Goal: Task Accomplishment & Management: Use online tool/utility

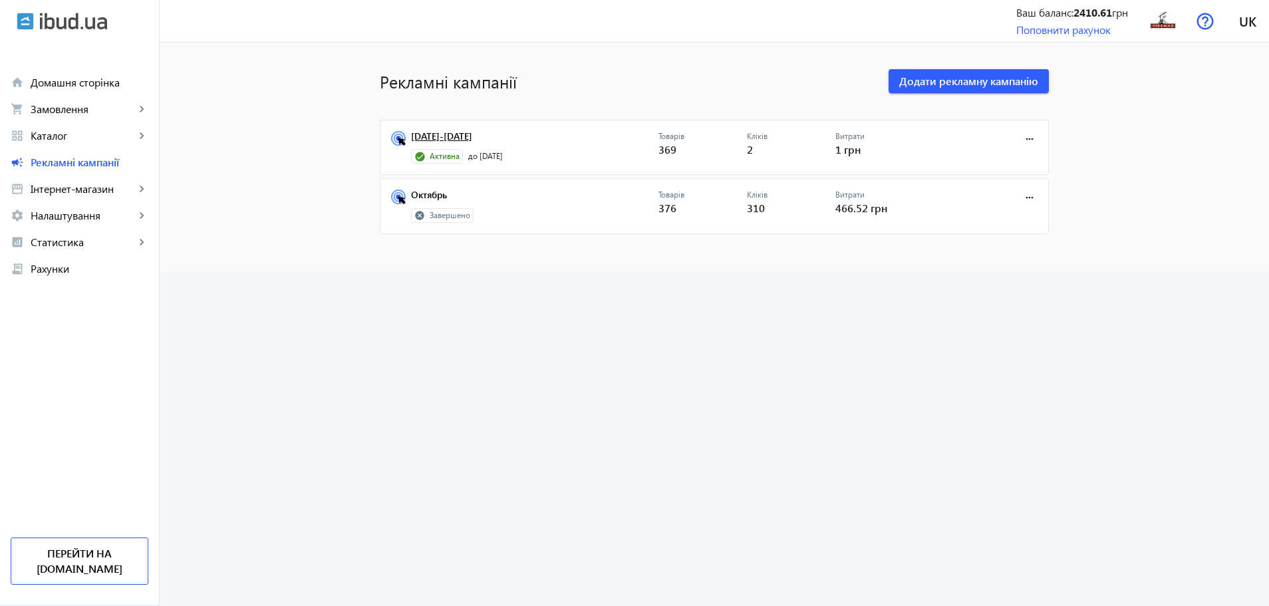
click at [432, 133] on link "[DATE]-[DATE]" at bounding box center [534, 140] width 247 height 19
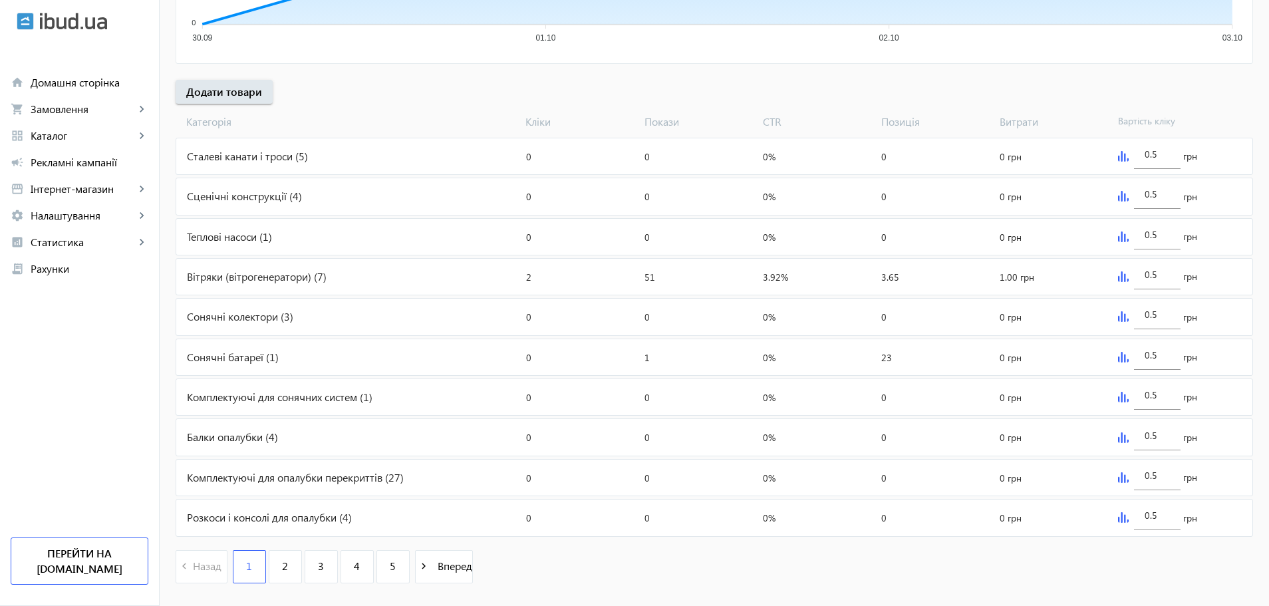
scroll to position [428, 0]
click at [111, 150] on link "campaign Рекламні кампанії" at bounding box center [79, 162] width 159 height 27
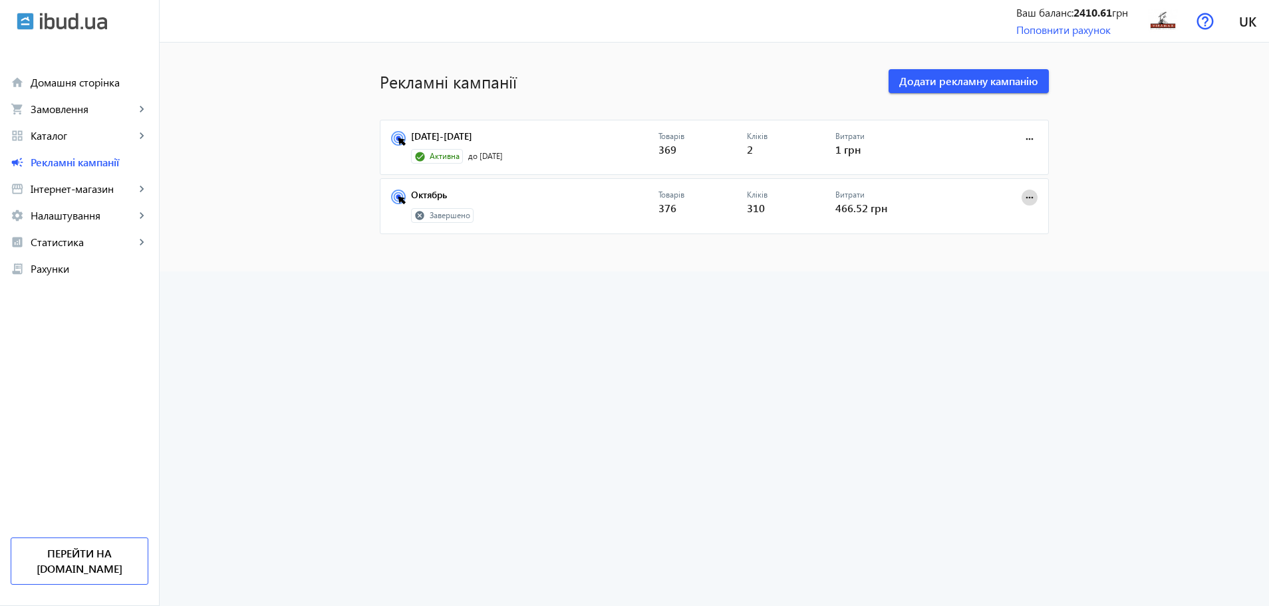
click at [1029, 194] on mat-icon "more_horiz" at bounding box center [1029, 197] width 15 height 15
click at [980, 257] on span "Додати в архів" at bounding box center [988, 258] width 70 height 11
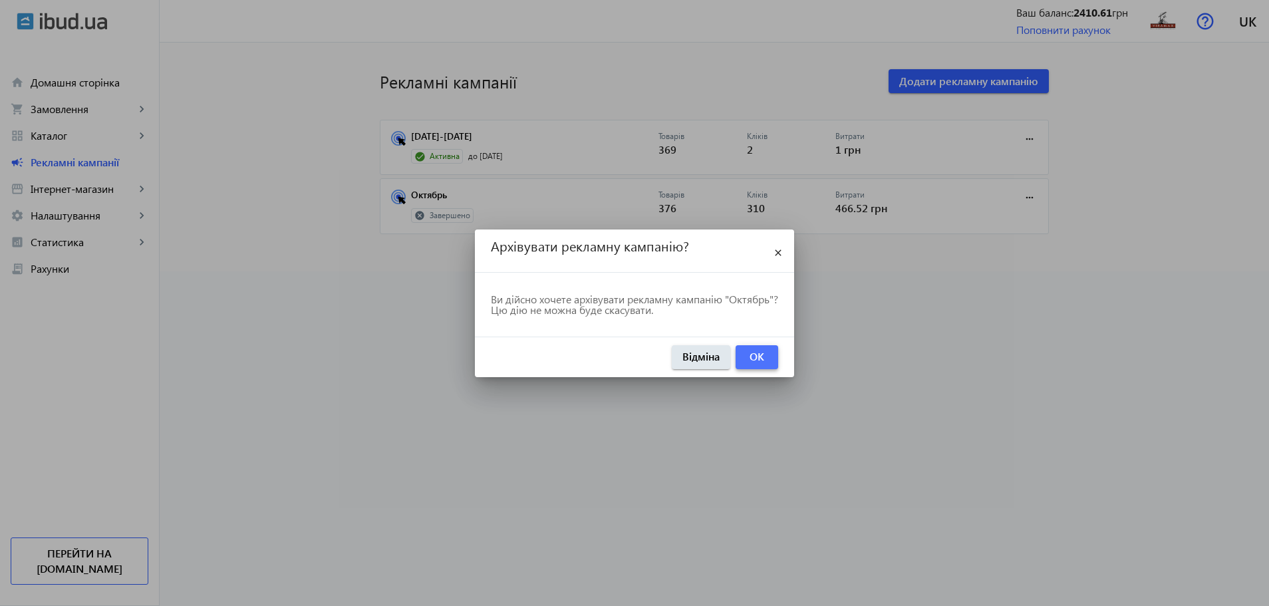
click at [767, 350] on span "button" at bounding box center [757, 357] width 43 height 32
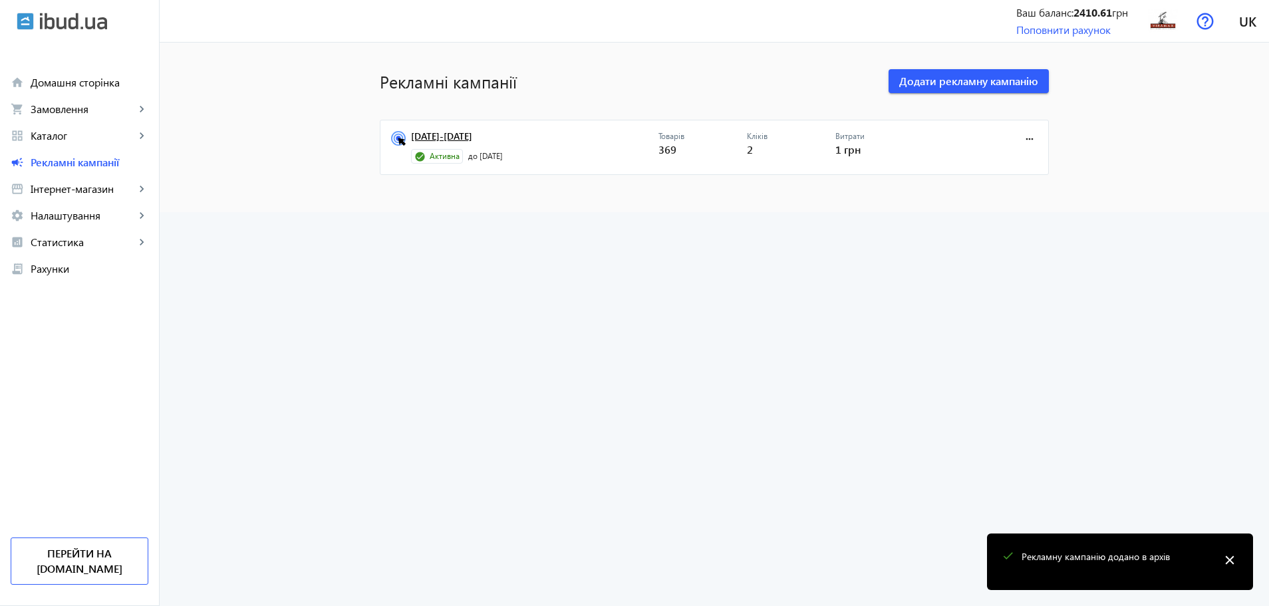
click at [477, 139] on link "[DATE]-[DATE]" at bounding box center [534, 140] width 247 height 19
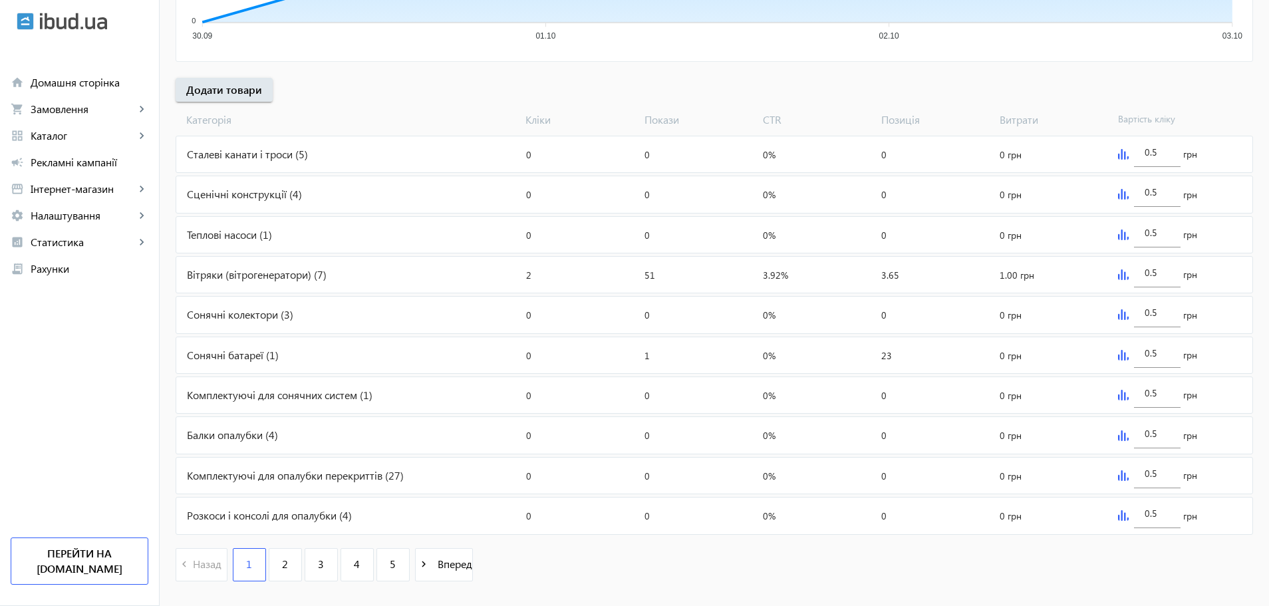
scroll to position [437, 0]
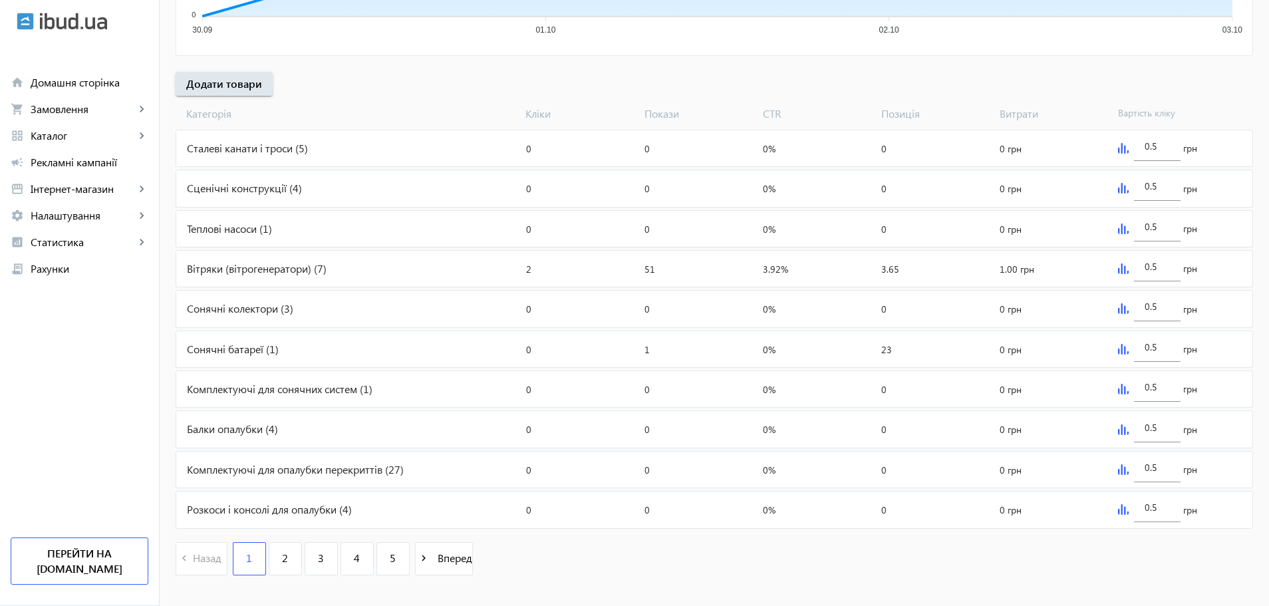
click at [1118, 152] on img at bounding box center [1123, 148] width 11 height 11
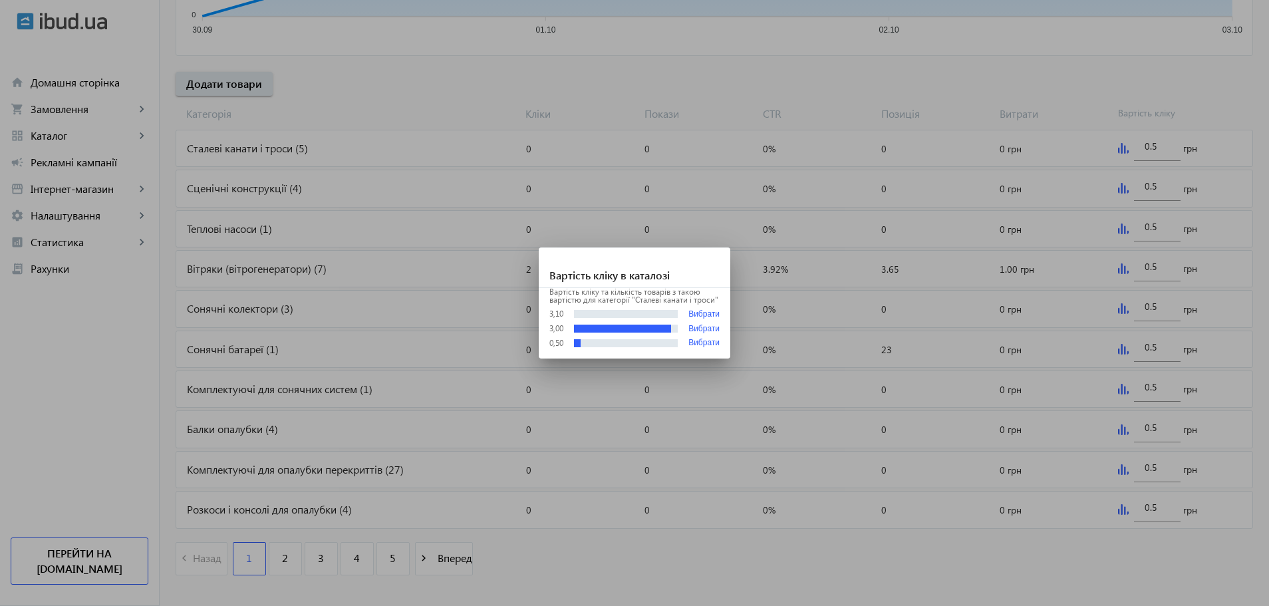
scroll to position [0, 0]
click at [707, 326] on button "Вибрати" at bounding box center [703, 329] width 31 height 9
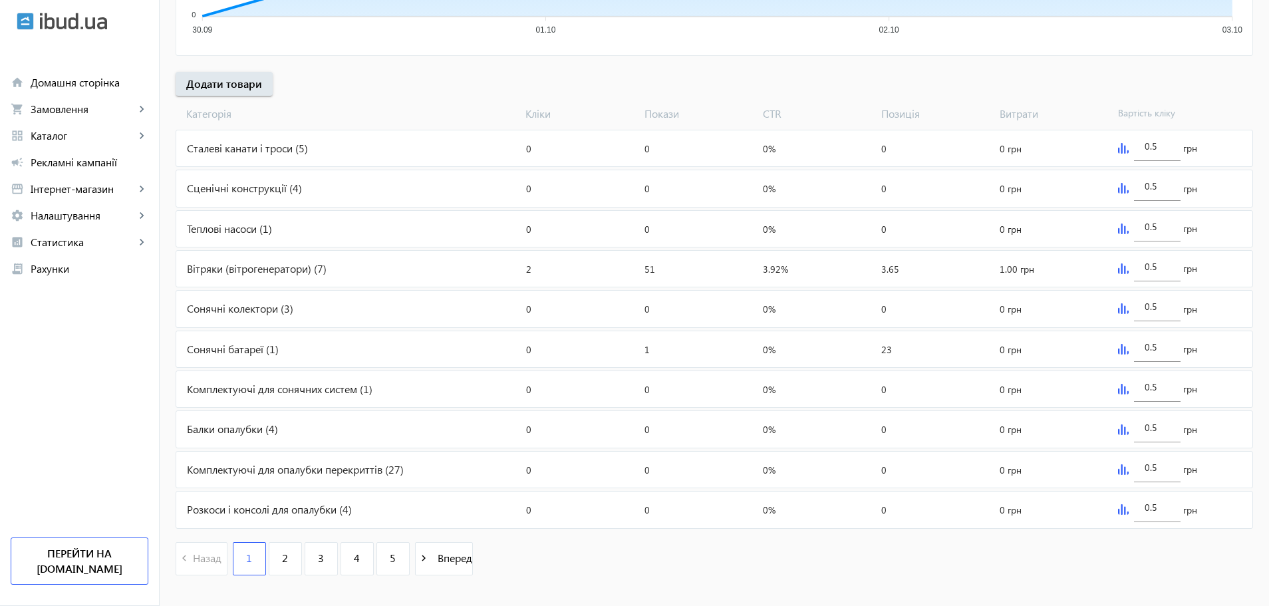
type input "3"
click at [1119, 226] on img at bounding box center [1123, 228] width 11 height 11
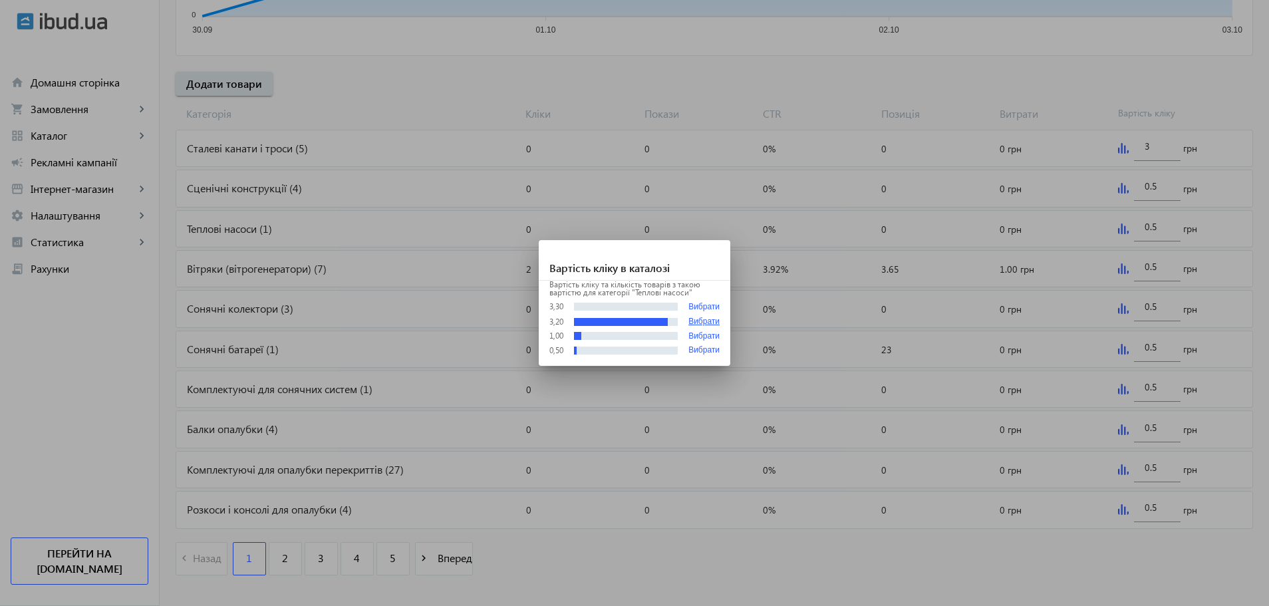
click at [689, 323] on button "Вибрати" at bounding box center [703, 321] width 31 height 9
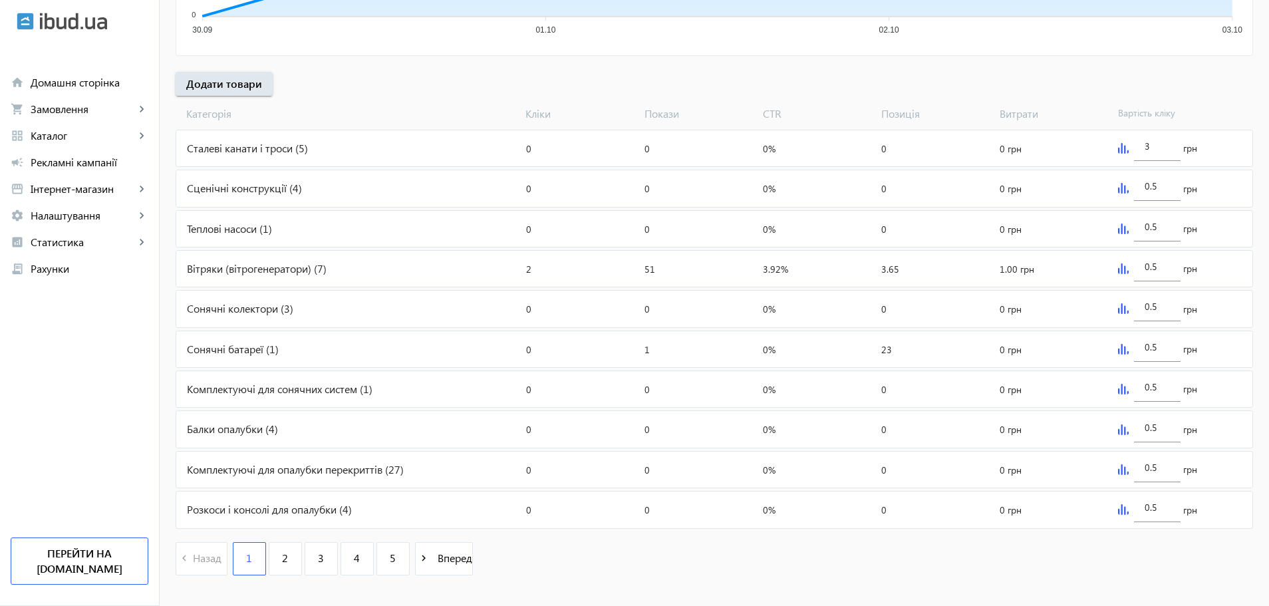
type input "3.2"
click at [1124, 307] on img at bounding box center [1123, 308] width 11 height 11
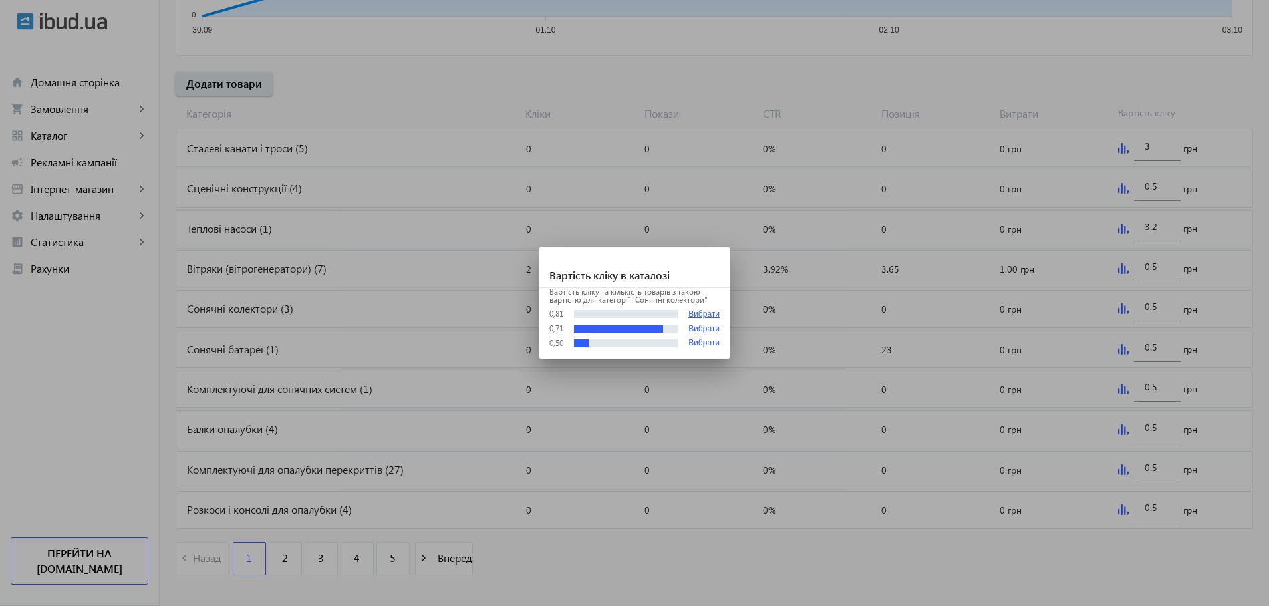
click at [707, 317] on button "Вибрати" at bounding box center [703, 314] width 31 height 10
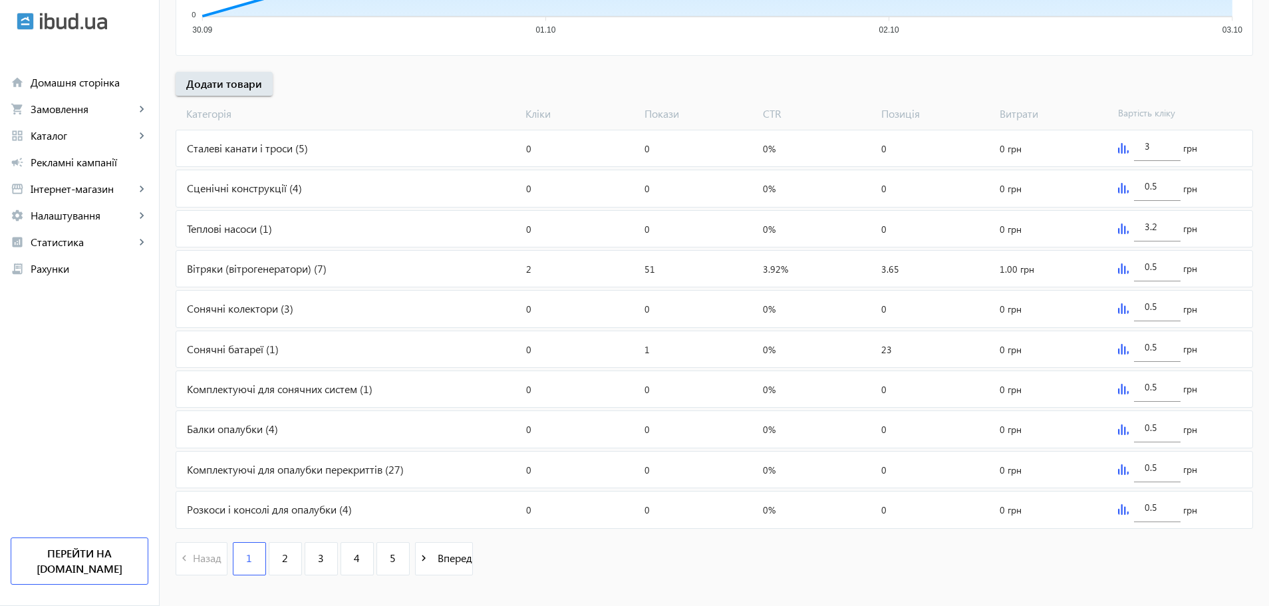
type input "0.81"
click at [283, 558] on link "2" at bounding box center [285, 558] width 33 height 33
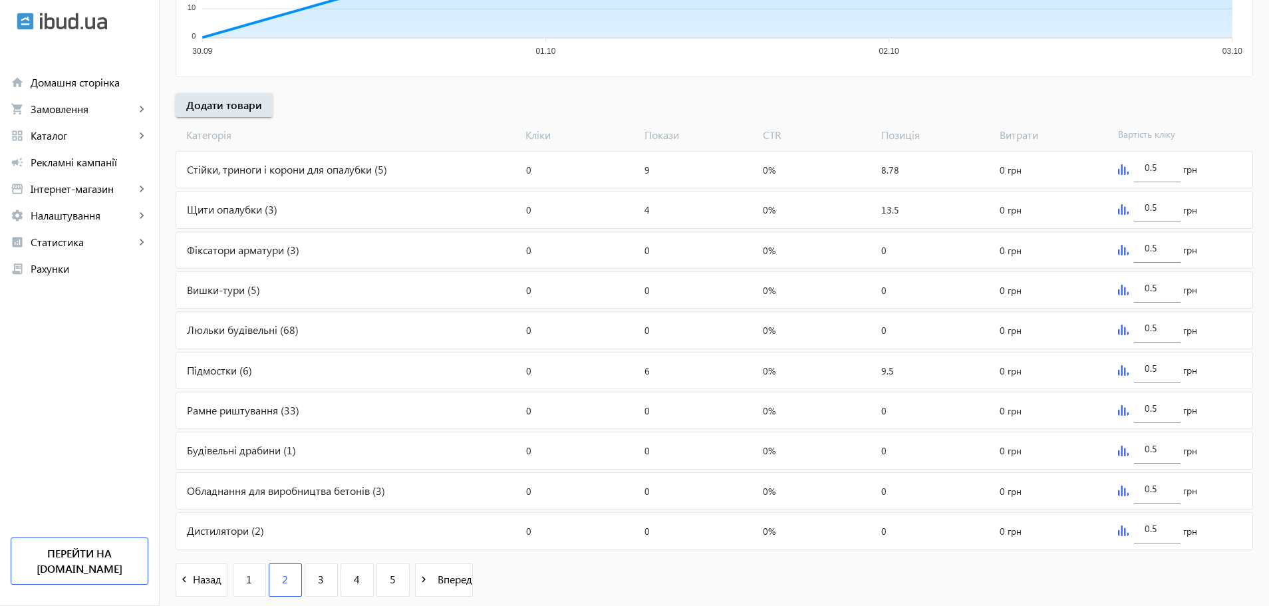
scroll to position [420, 0]
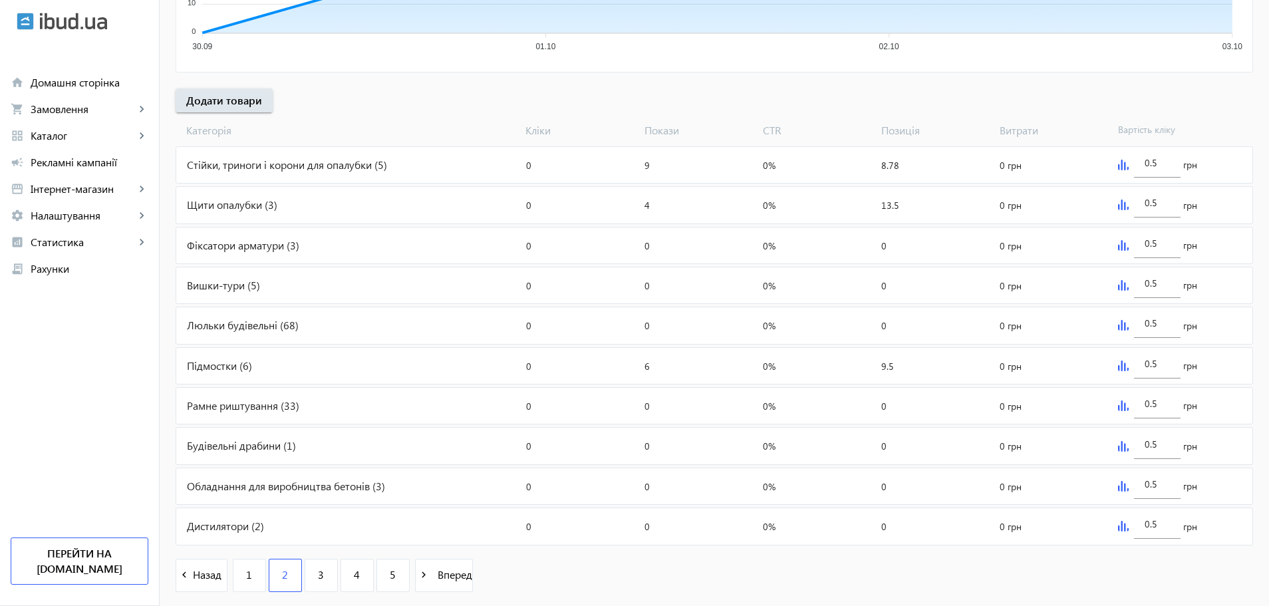
click at [1123, 323] on img at bounding box center [1123, 325] width 11 height 11
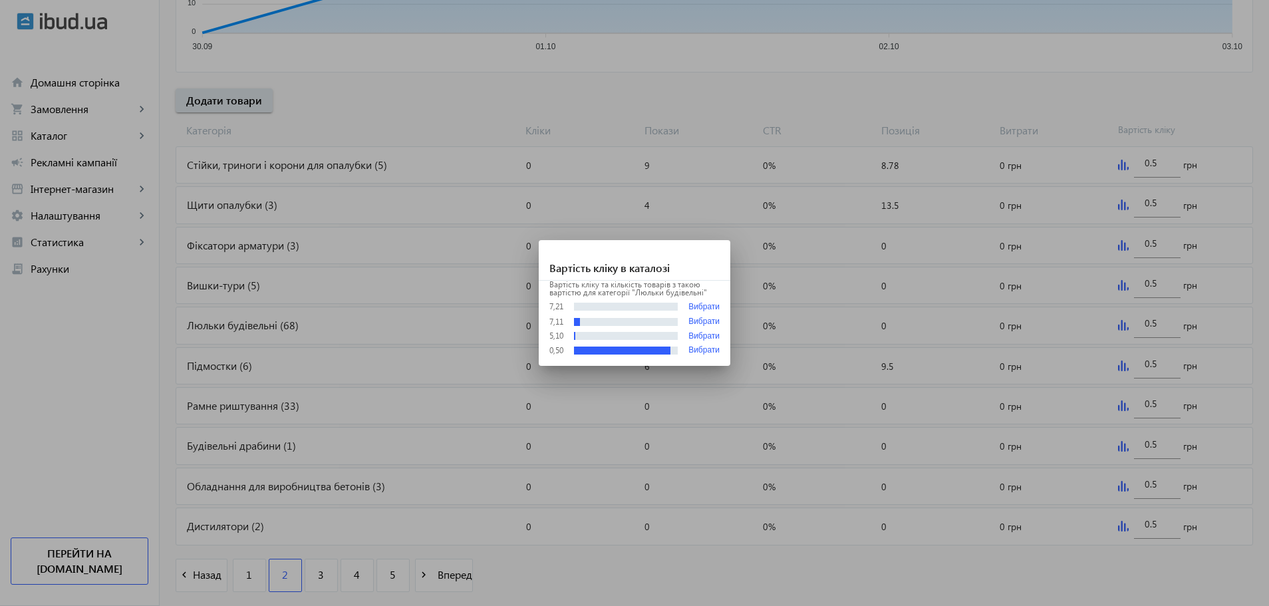
click at [1146, 362] on div at bounding box center [634, 303] width 1269 height 606
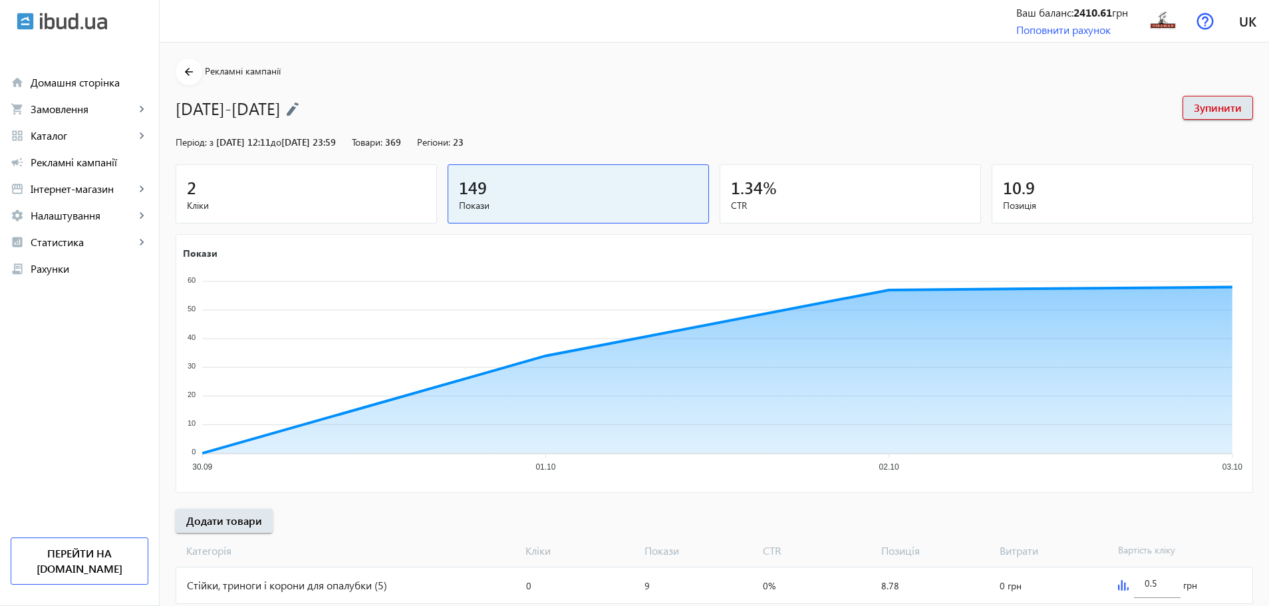
scroll to position [420, 0]
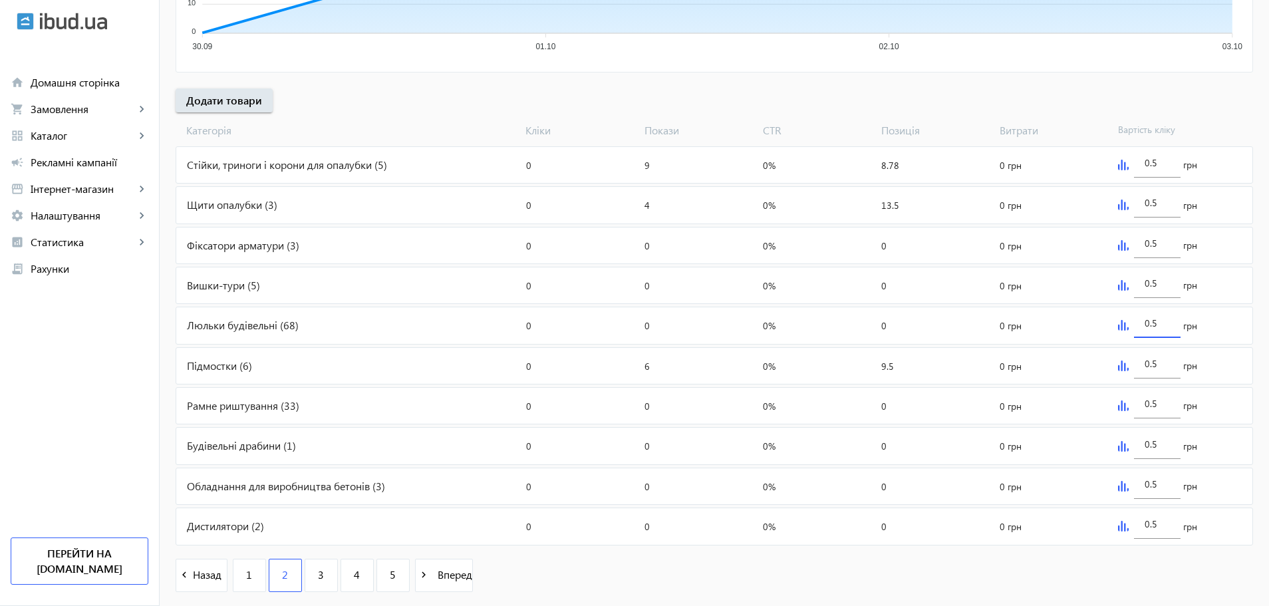
click at [1143, 321] on div "0.5" at bounding box center [1157, 319] width 47 height 37
type input "2.5"
click at [1266, 291] on div "arrow_back Рекламні кампанії [DATE]-[DATE] Зупинити Період: з [DATE] 12:11 до […" at bounding box center [714, 121] width 1109 height 967
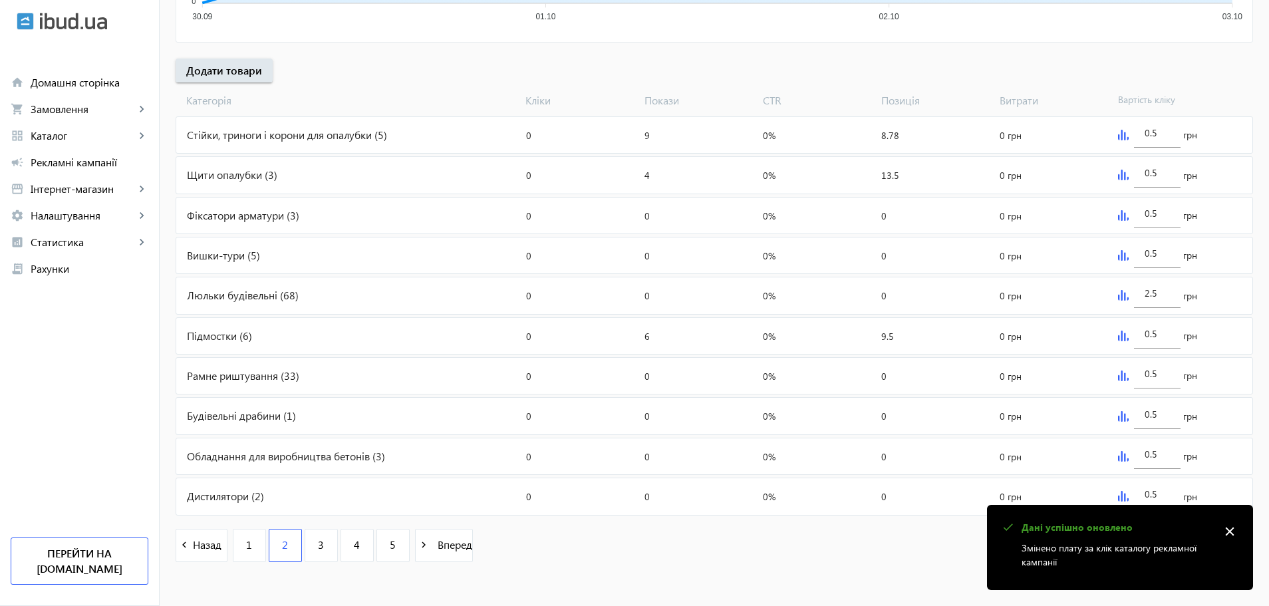
scroll to position [457, 0]
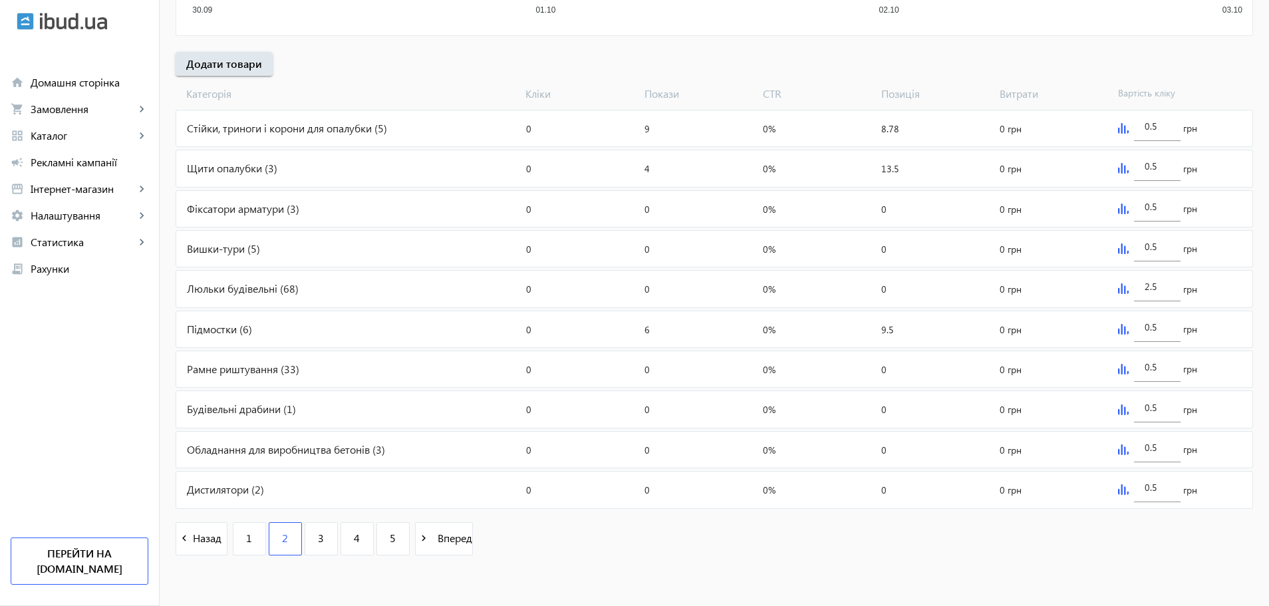
click at [1121, 450] on img at bounding box center [1123, 449] width 11 height 11
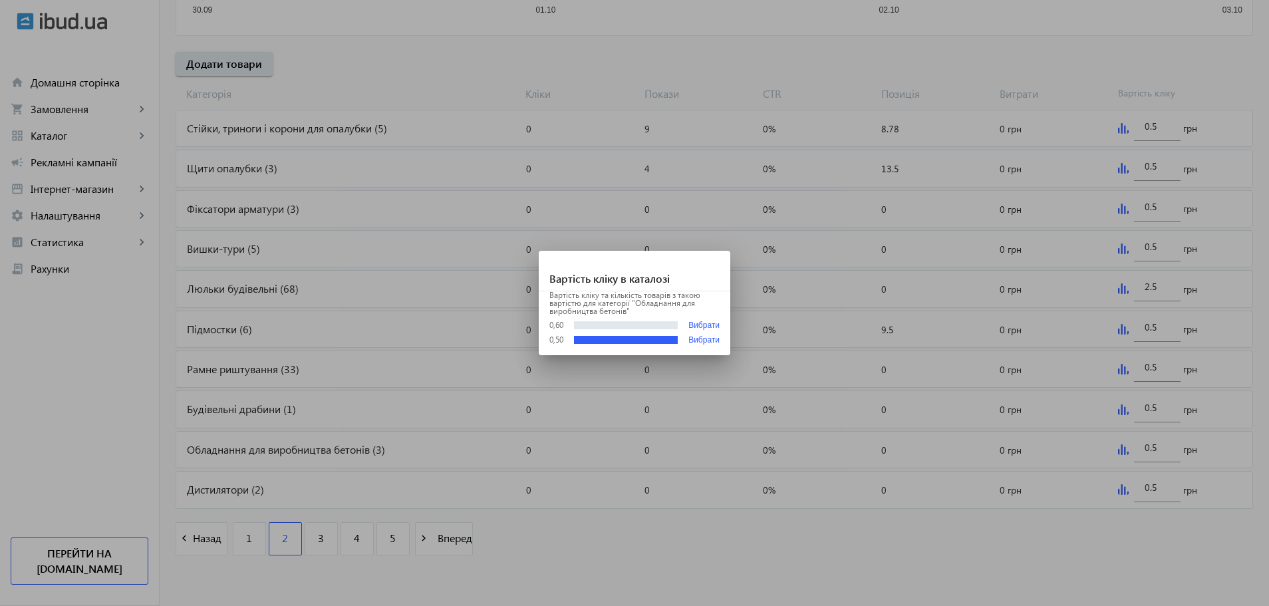
scroll to position [0, 0]
click at [694, 326] on button "Вибрати" at bounding box center [703, 326] width 31 height 10
type input "0.6"
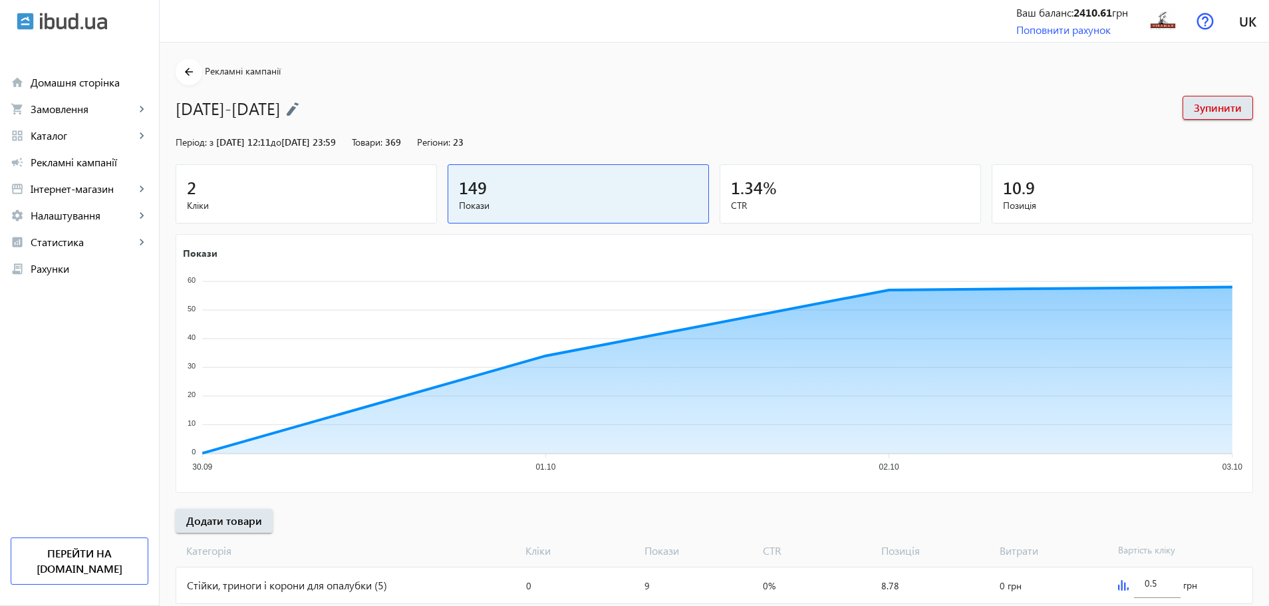
scroll to position [457, 0]
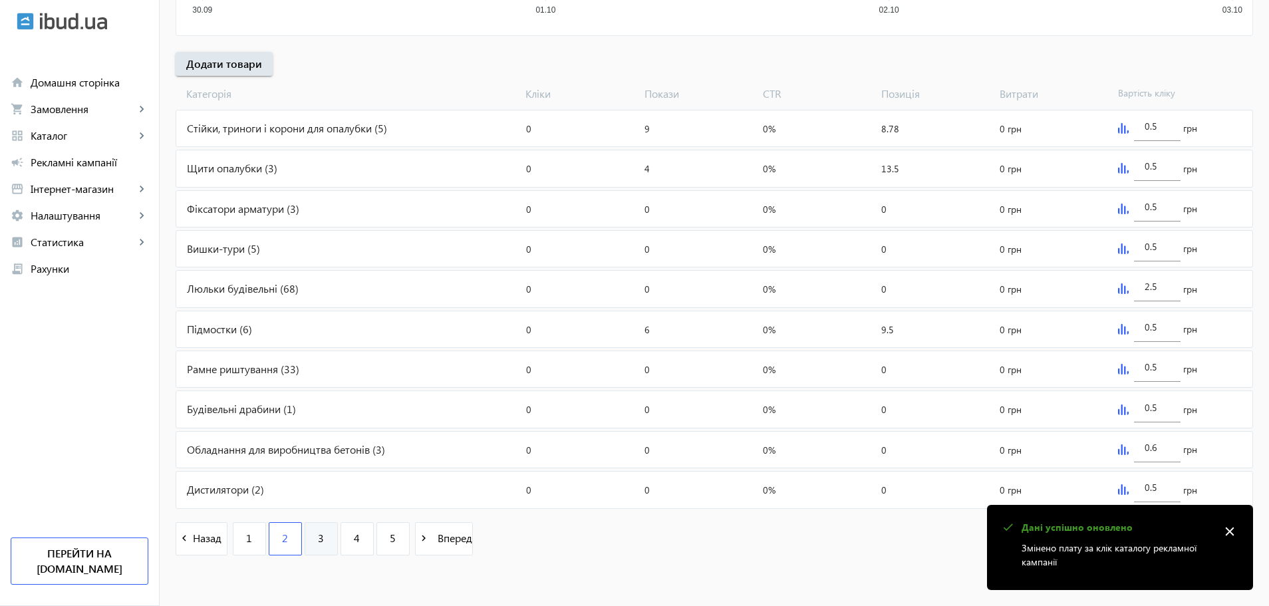
click at [318, 538] on span "3" at bounding box center [321, 538] width 6 height 15
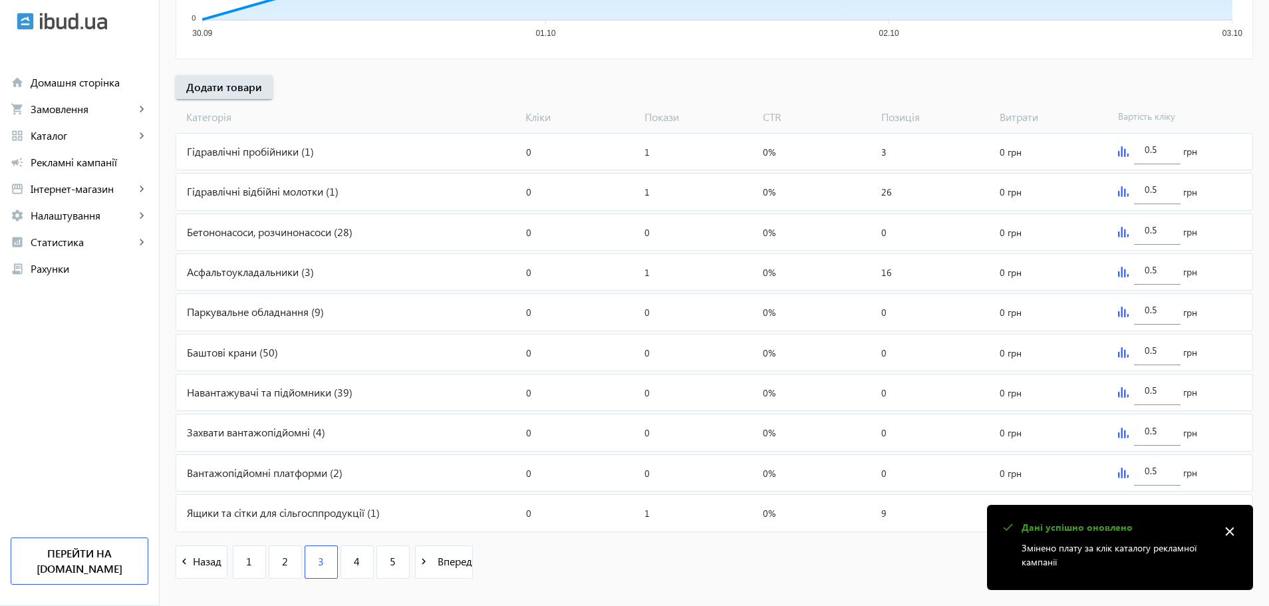
scroll to position [436, 0]
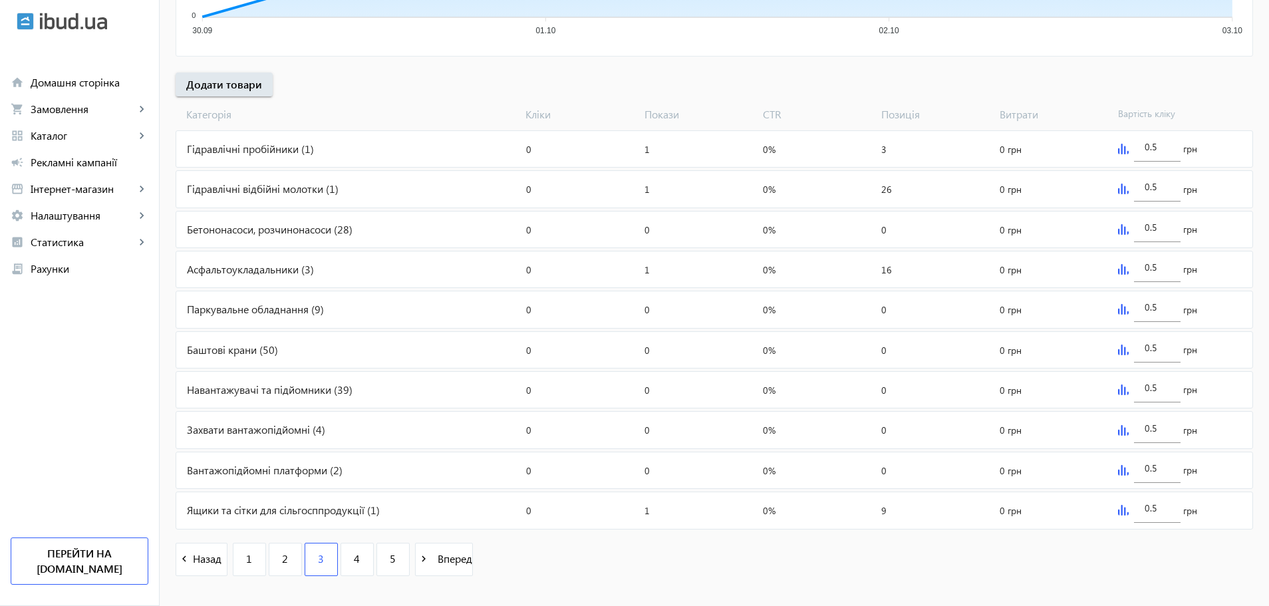
click at [1121, 229] on img at bounding box center [1123, 229] width 11 height 11
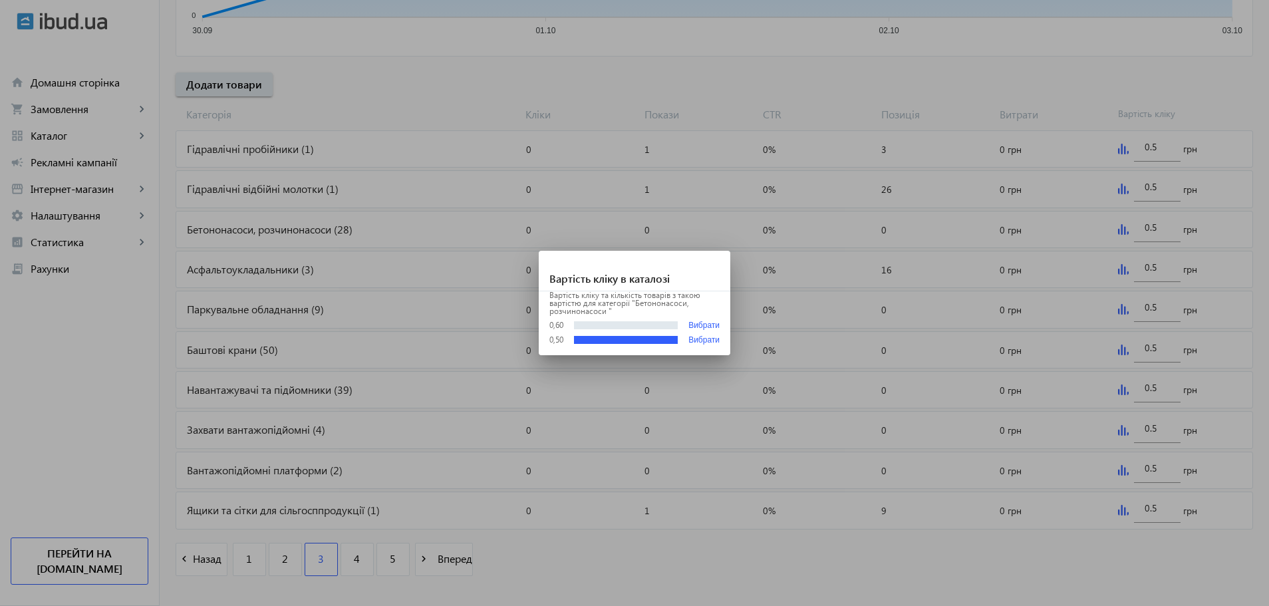
scroll to position [0, 0]
click at [692, 325] on button "Вибрати" at bounding box center [703, 326] width 31 height 10
type input "0.6"
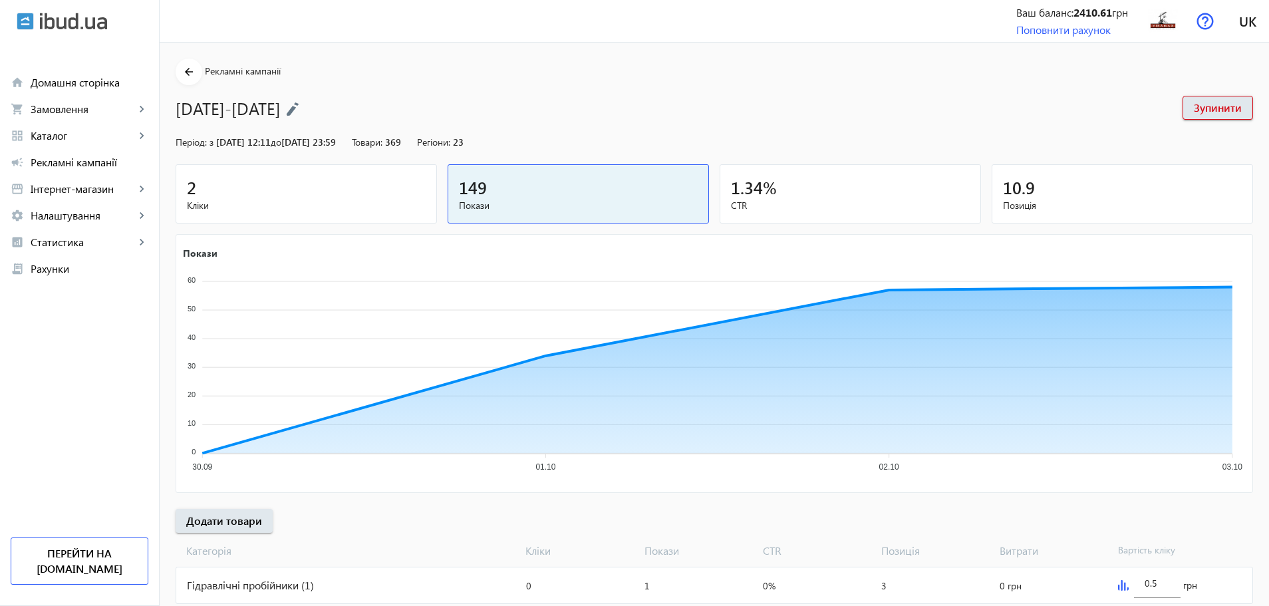
scroll to position [436, 0]
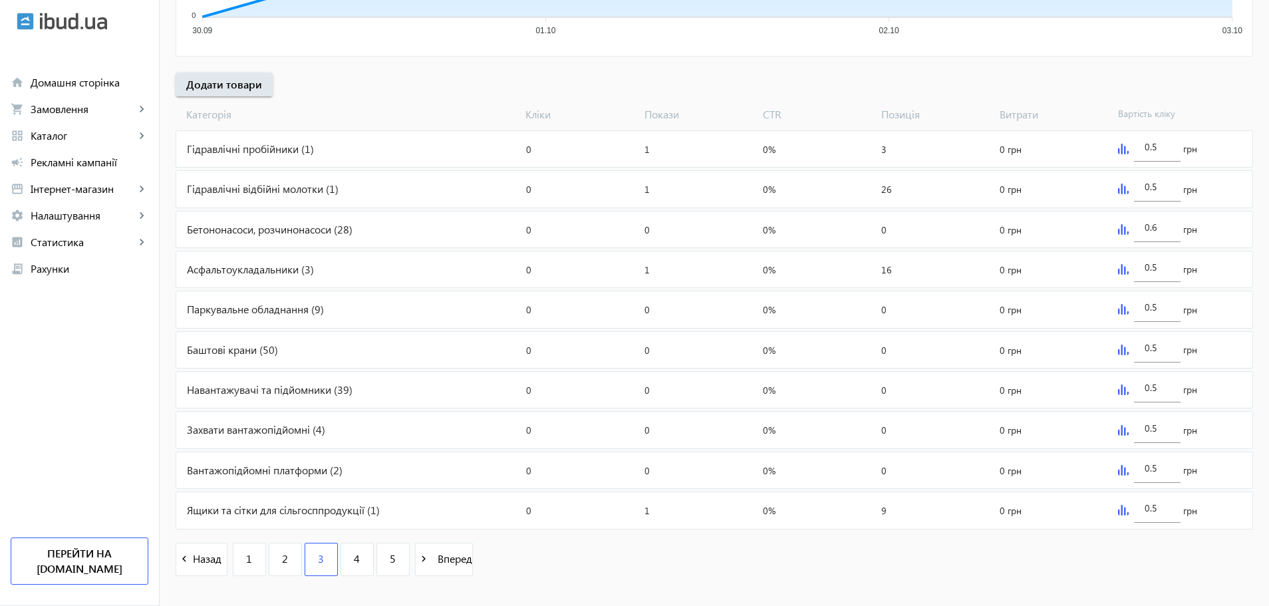
click at [1122, 306] on img at bounding box center [1123, 309] width 11 height 11
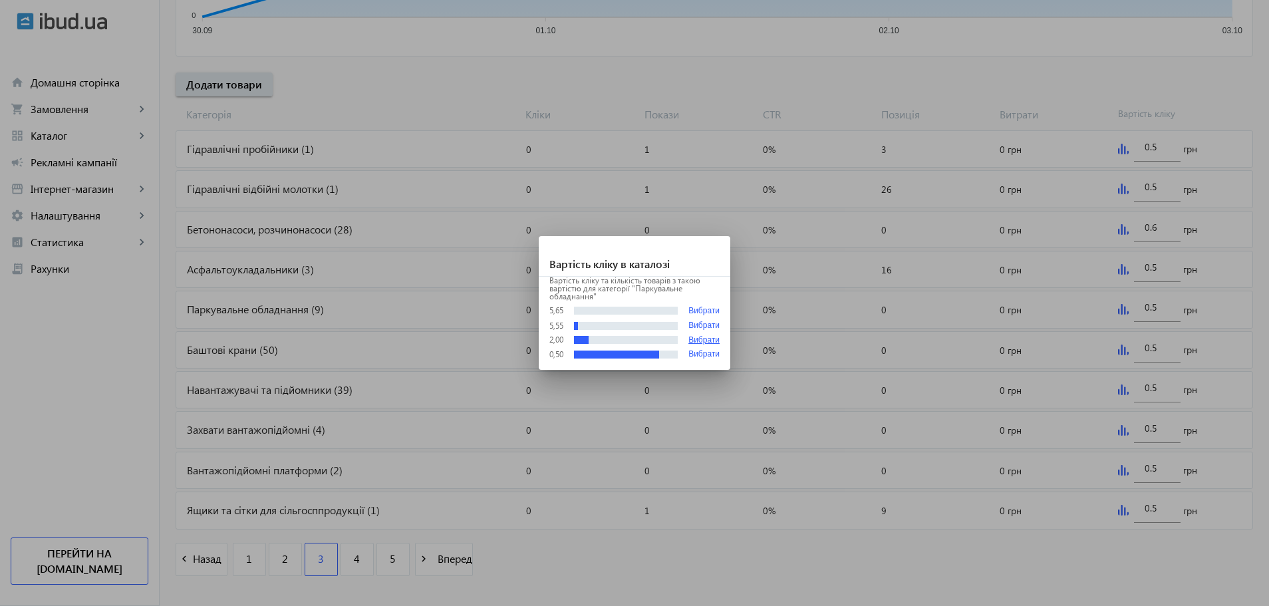
click at [698, 338] on button "Вибрати" at bounding box center [703, 340] width 31 height 9
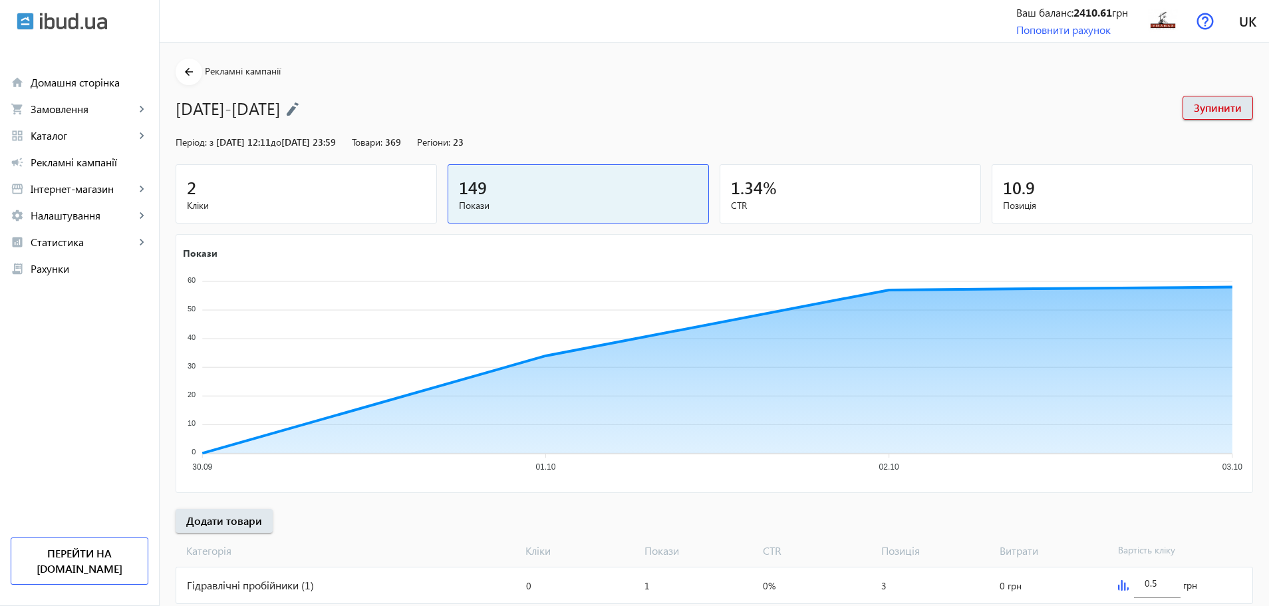
type input "2"
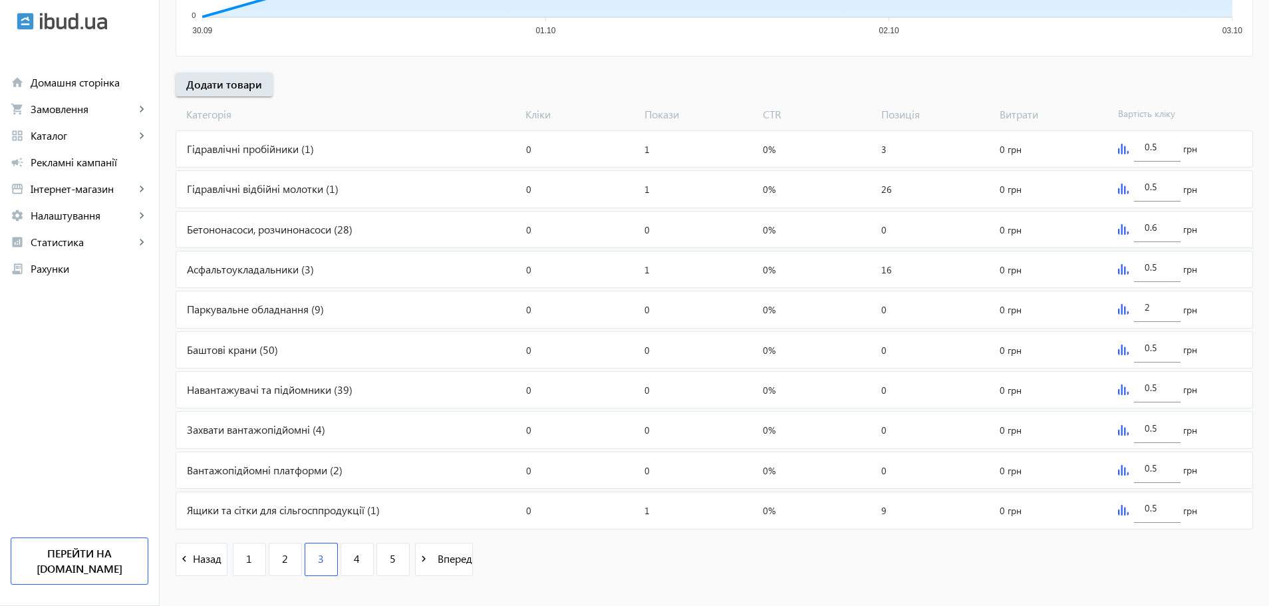
type input "2"
click at [1122, 348] on img at bounding box center [1123, 349] width 11 height 11
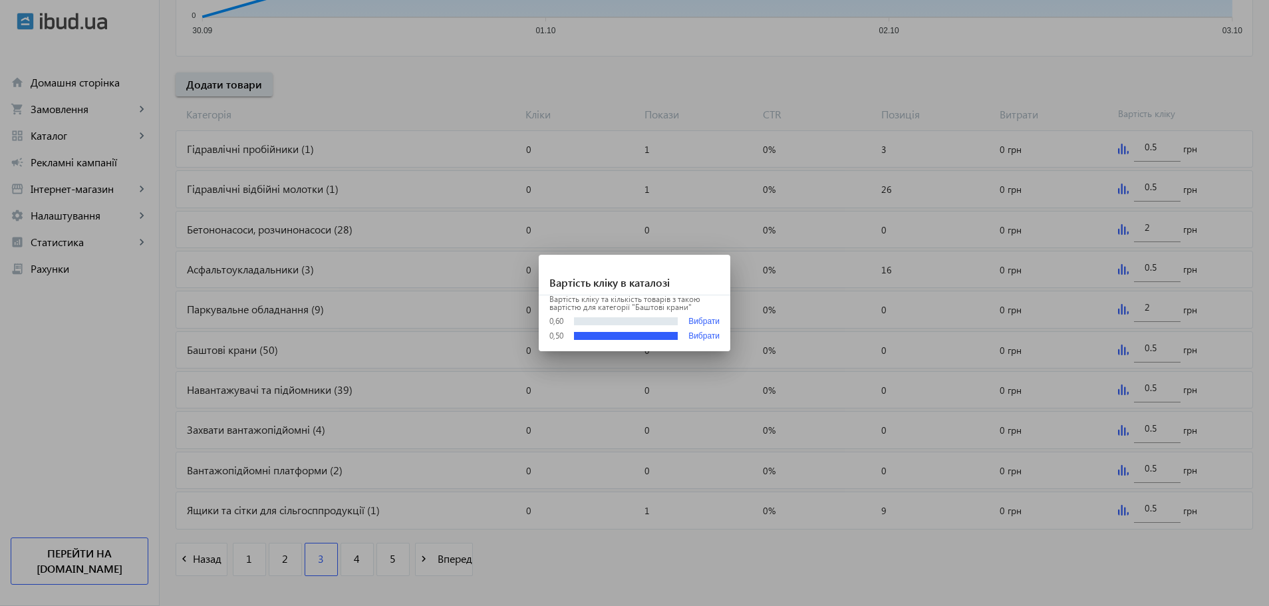
scroll to position [0, 0]
click at [686, 319] on div "0,60 Вибрати" at bounding box center [634, 322] width 170 height 10
click at [690, 319] on button "Вибрати" at bounding box center [703, 322] width 31 height 10
type input "0.6"
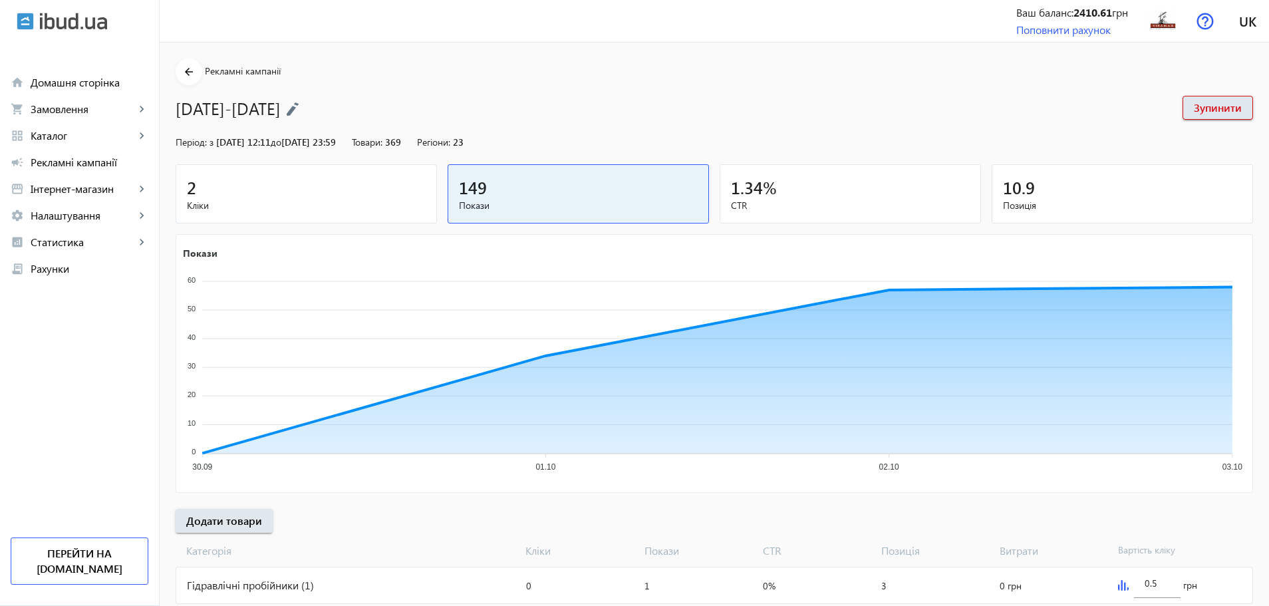
scroll to position [436, 0]
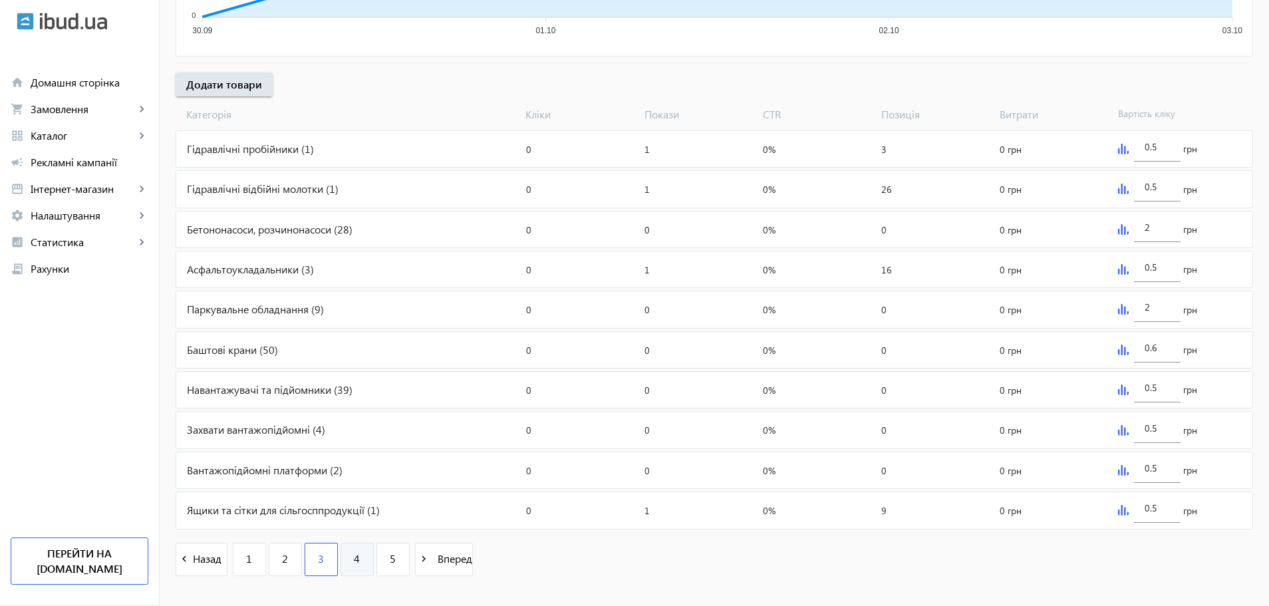
click at [344, 556] on link "4" at bounding box center [356, 559] width 33 height 33
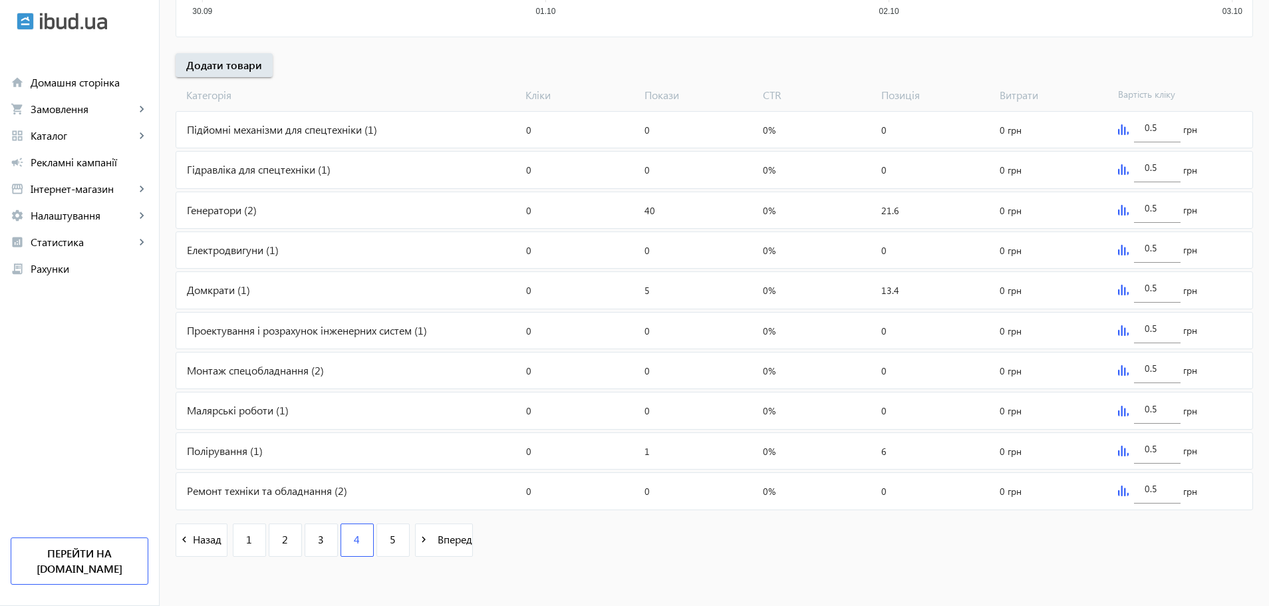
scroll to position [457, 0]
click at [392, 539] on link "5" at bounding box center [392, 538] width 33 height 33
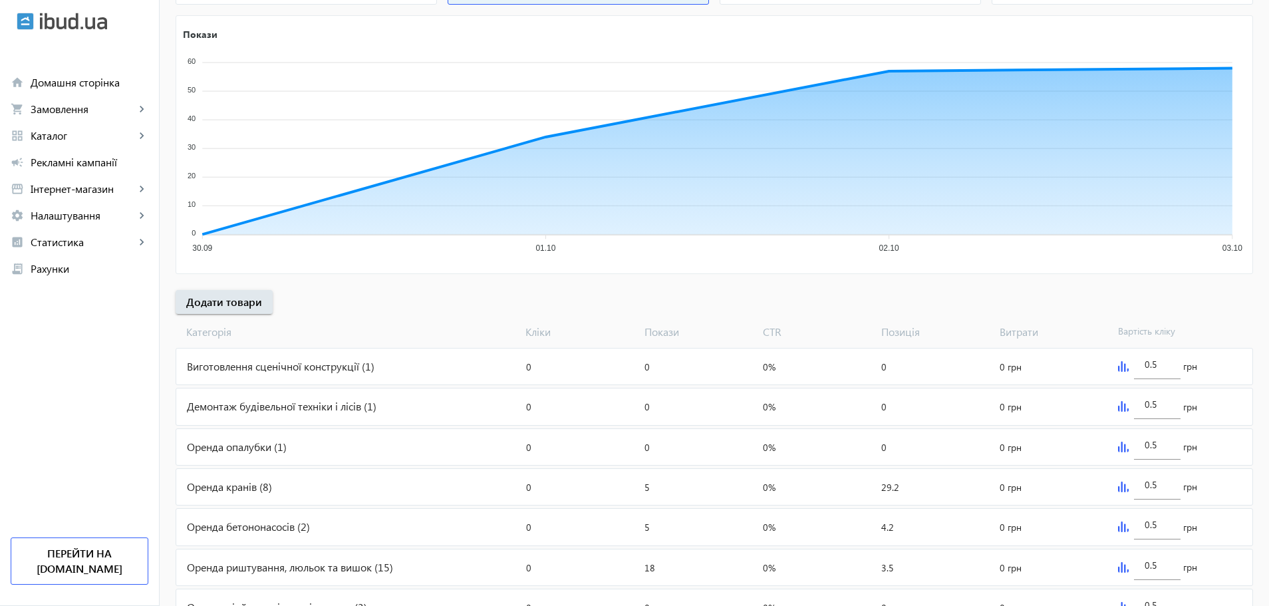
scroll to position [376, 0]
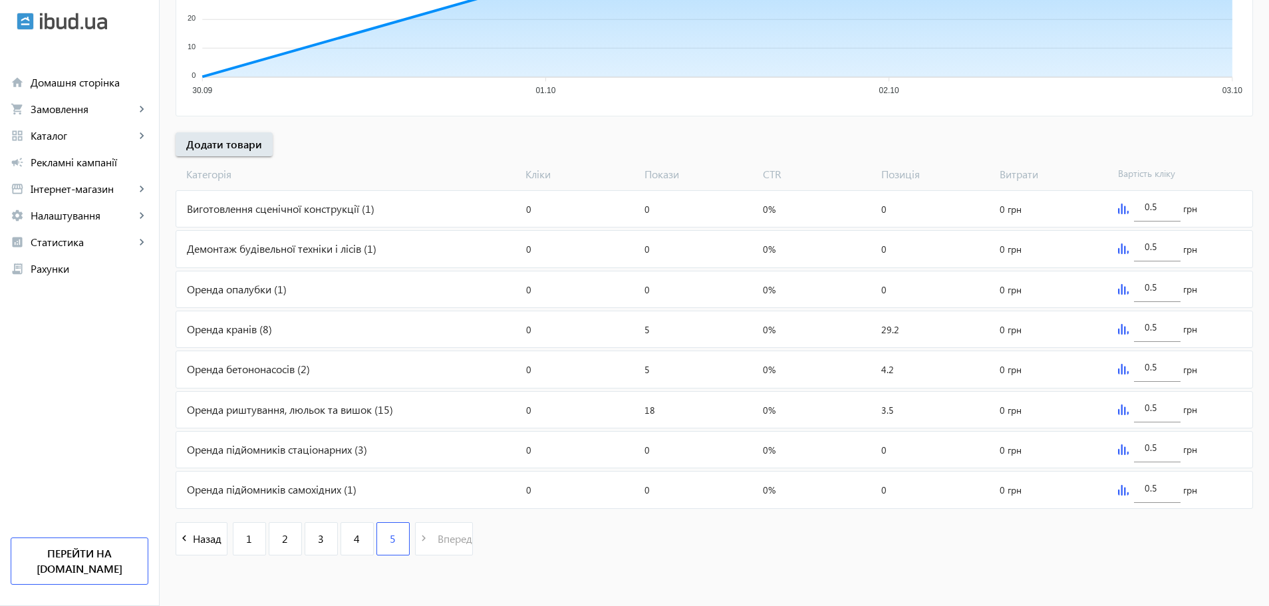
click at [1113, 448] on div "0.5 грн" at bounding box center [1183, 450] width 140 height 36
click at [1115, 448] on div "0.5 грн" at bounding box center [1183, 450] width 140 height 36
click at [1121, 448] on img at bounding box center [1123, 449] width 11 height 11
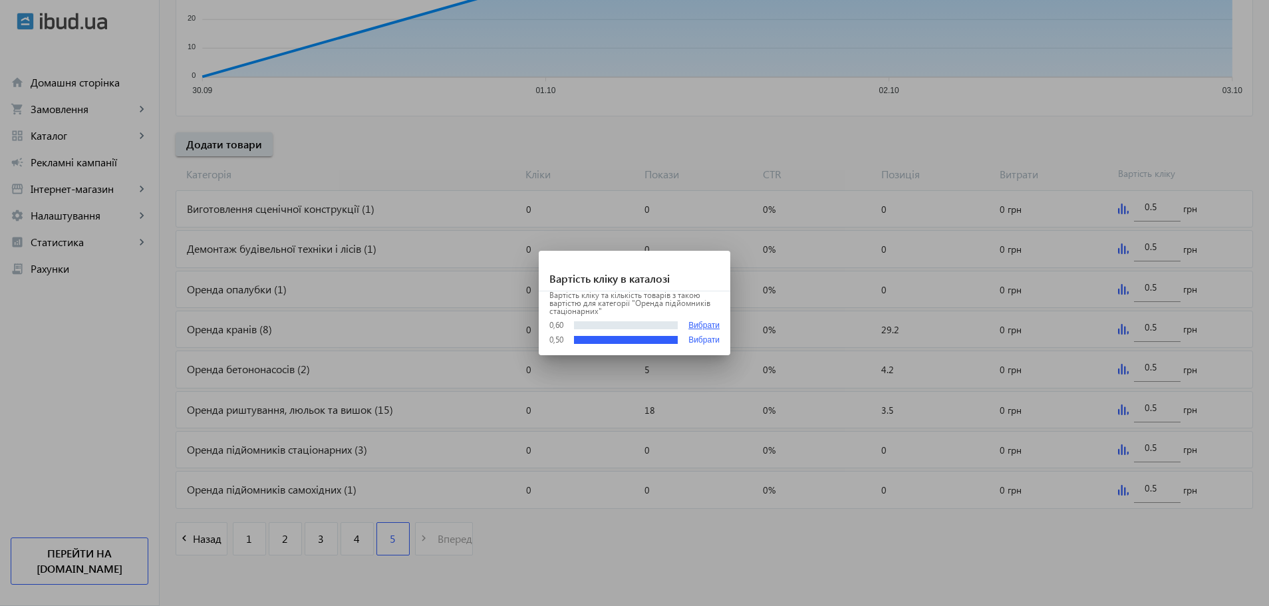
click at [711, 323] on button "Вибрати" at bounding box center [703, 326] width 31 height 10
type input "0.6"
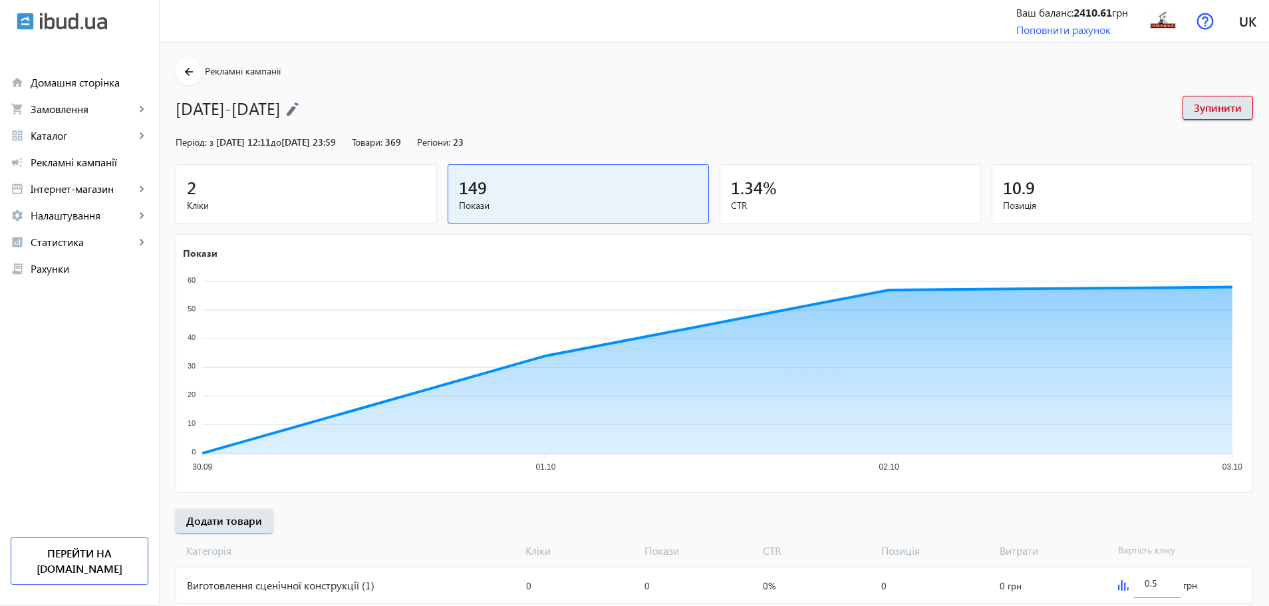
scroll to position [376, 0]
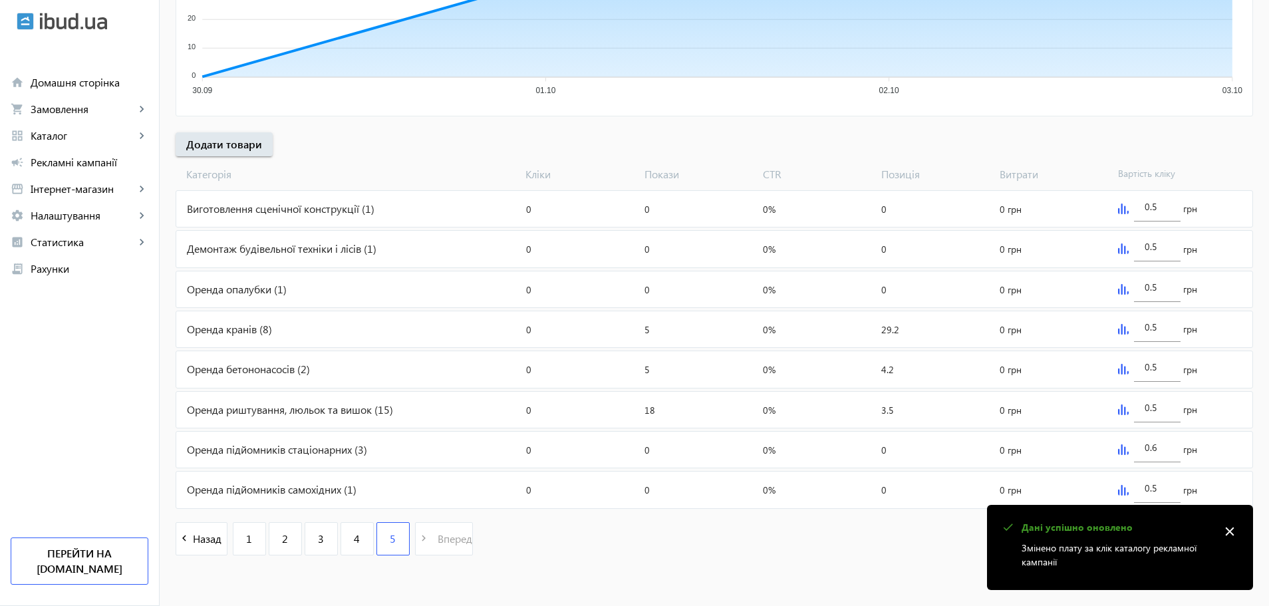
click at [1127, 409] on img at bounding box center [1123, 409] width 11 height 11
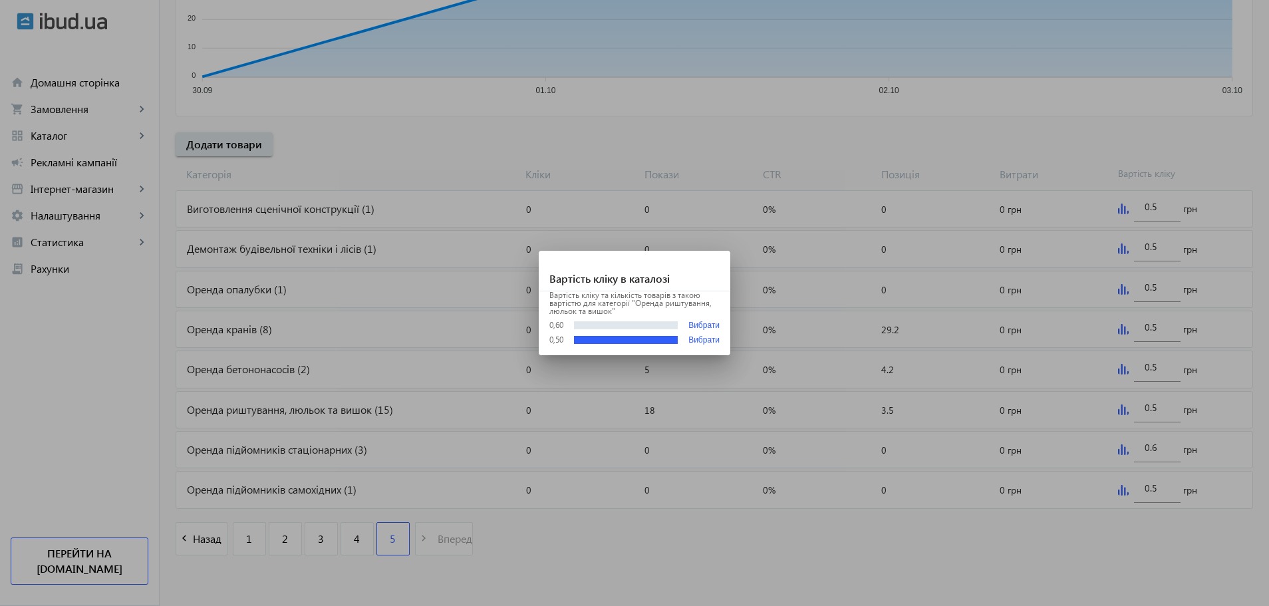
click at [688, 323] on div "0,60 Вибрати" at bounding box center [634, 326] width 170 height 10
click at [694, 323] on button "Вибрати" at bounding box center [703, 326] width 31 height 10
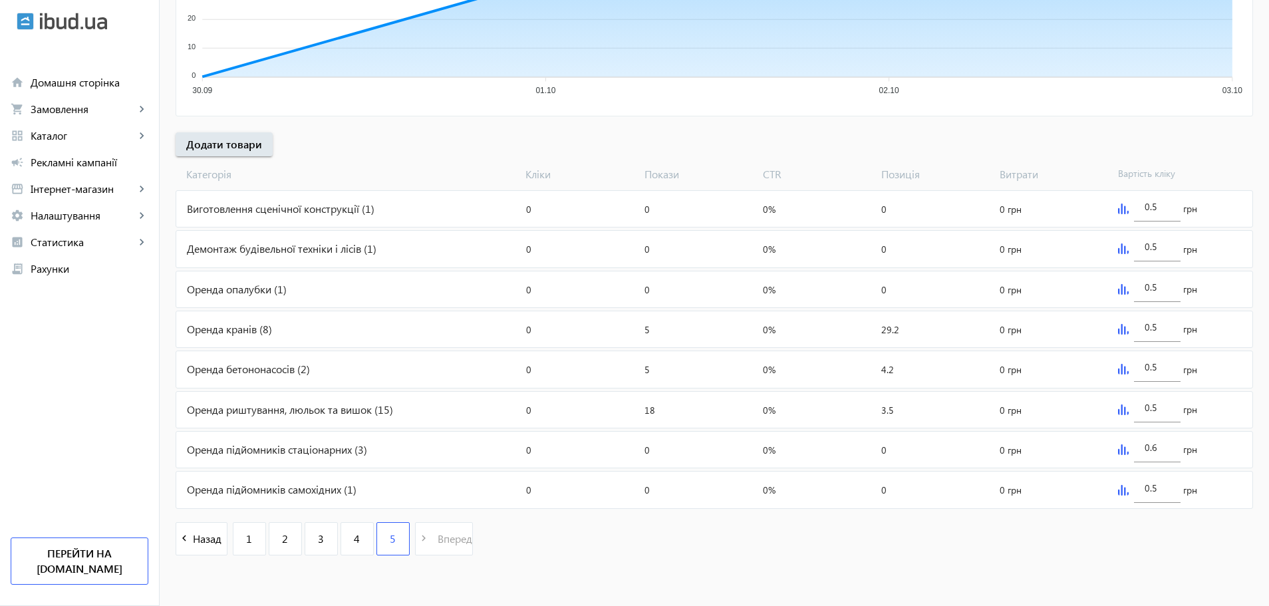
type input "0.6"
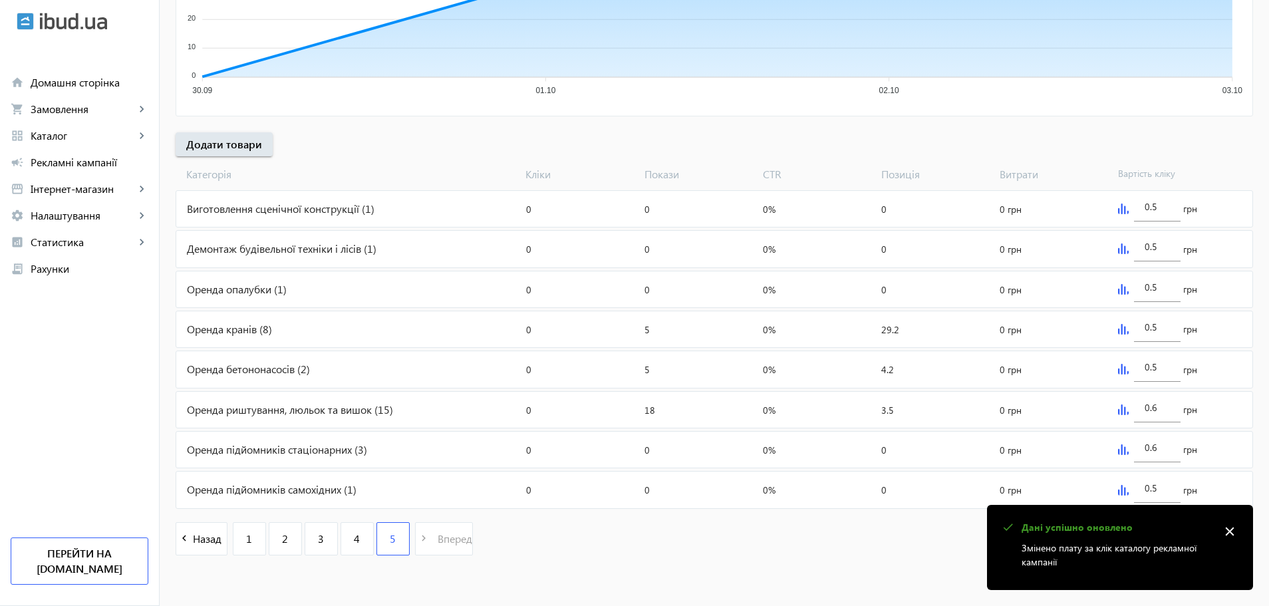
click at [1127, 329] on img at bounding box center [1123, 329] width 11 height 11
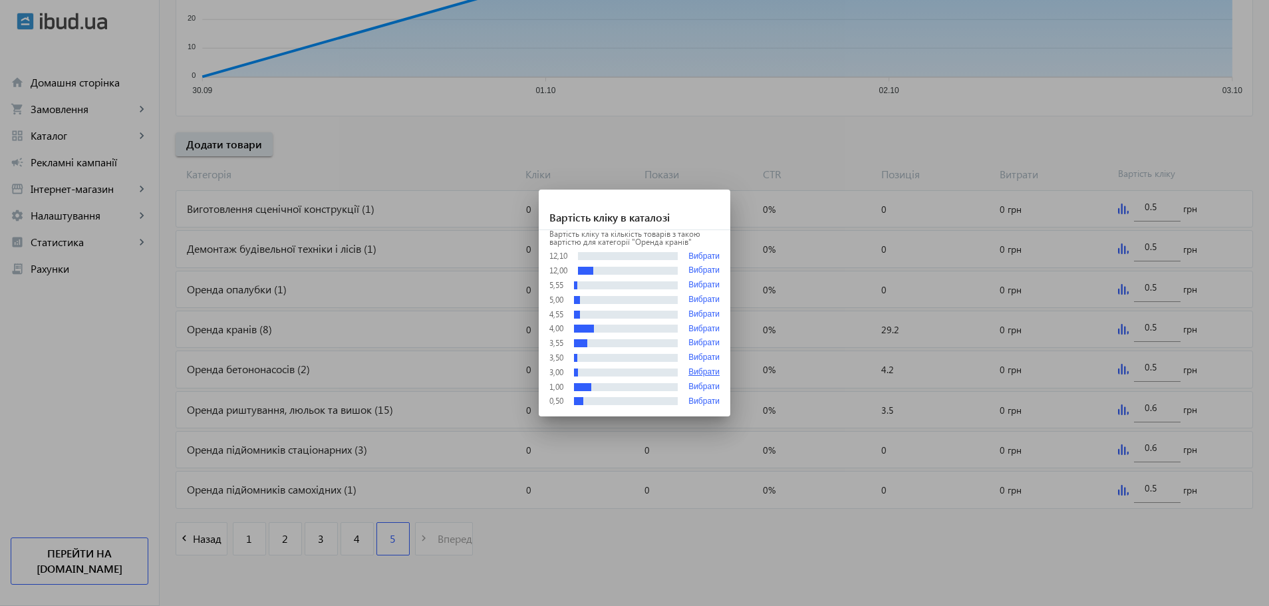
click at [694, 368] on button "Вибрати" at bounding box center [703, 372] width 31 height 9
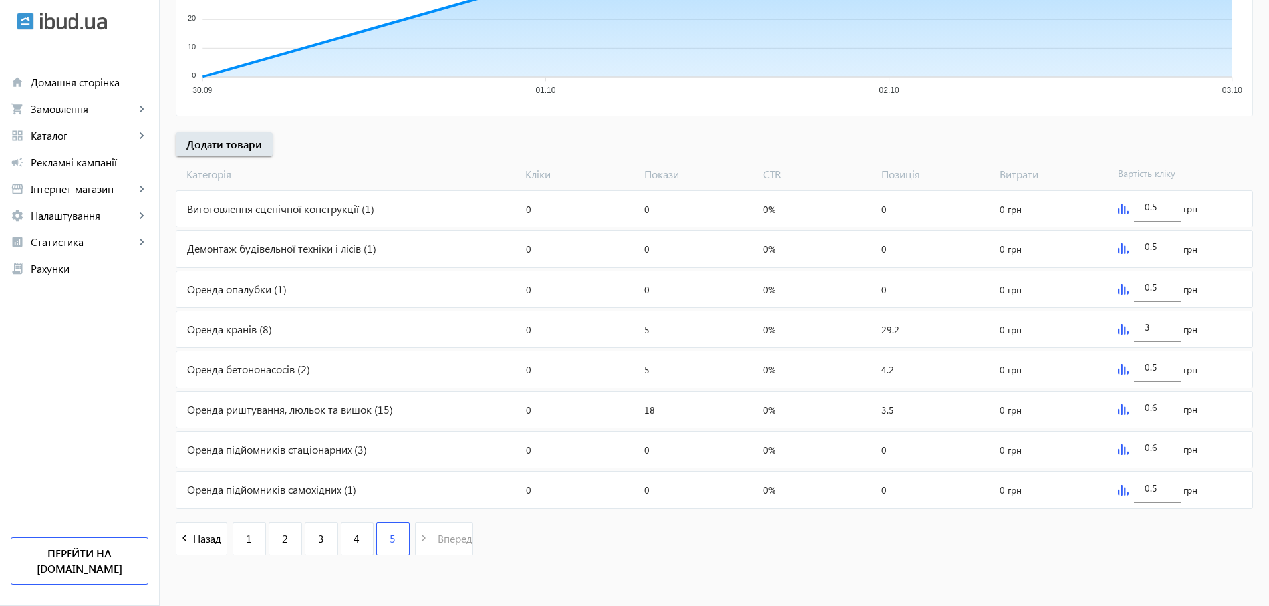
scroll to position [376, 0]
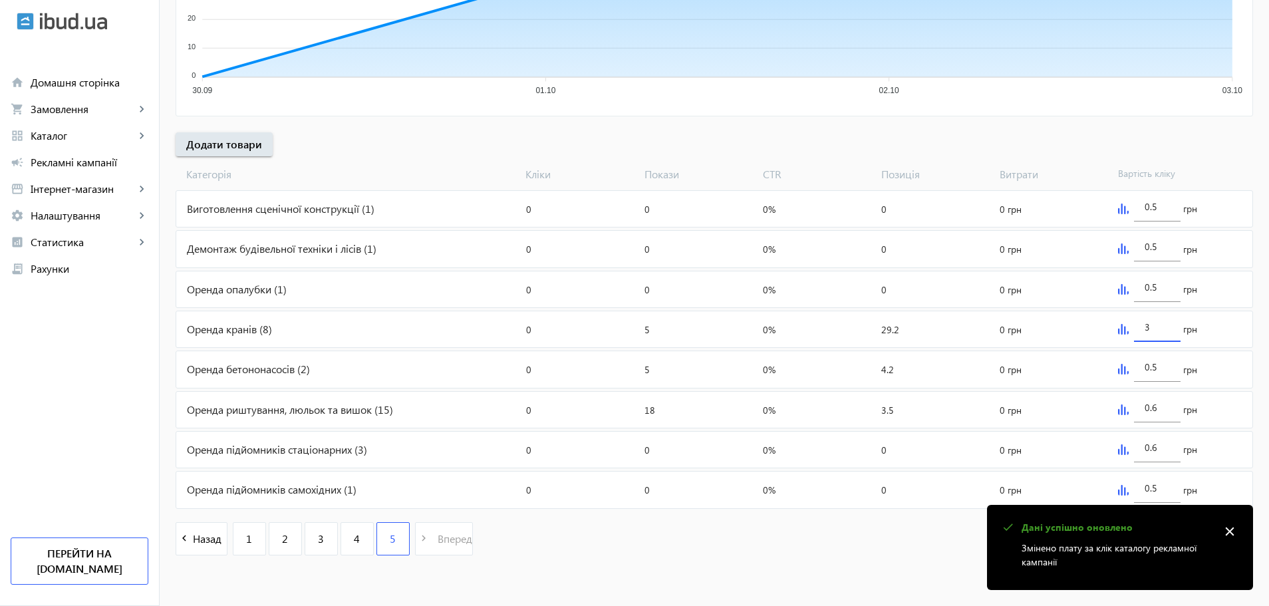
click at [1150, 325] on input "3" at bounding box center [1157, 327] width 25 height 13
type input "3.01"
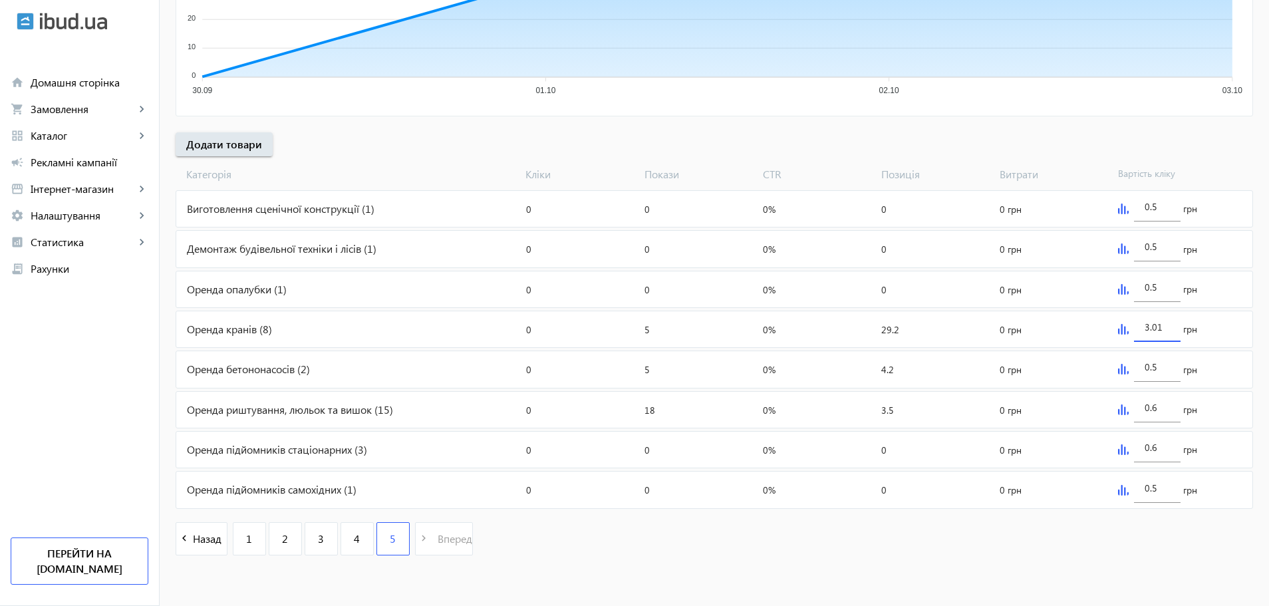
click at [1237, 121] on div "arrow_back Рекламні кампанії [DATE]-[DATE] Зупинити Період: з [DATE] 12:11 до […" at bounding box center [714, 125] width 1109 height 886
